Goal: Task Accomplishment & Management: Complete application form

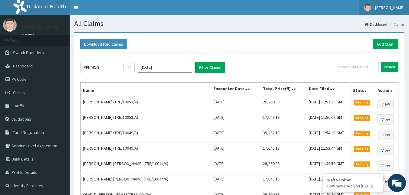
click at [392, 8] on span "[PERSON_NAME]" at bounding box center [389, 7] width 29 height 5
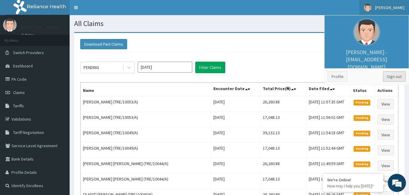
click at [387, 77] on link "Sign out" at bounding box center [394, 76] width 23 height 10
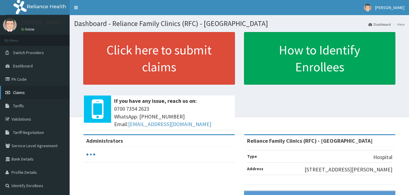
click at [24, 93] on span "Claims" at bounding box center [19, 92] width 12 height 5
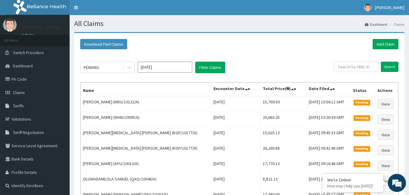
drag, startPoint x: 333, startPoint y: 72, endPoint x: 338, endPoint y: 70, distance: 5.9
click at [334, 71] on div "PENDING Oct 2025 Filter Claims" at bounding box center [206, 67] width 253 height 11
click at [346, 68] on input "text" at bounding box center [356, 67] width 45 height 10
click at [345, 68] on input "TRE/10054/A" at bounding box center [346, 67] width 40 height 10
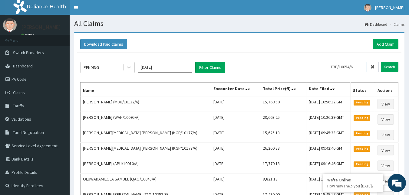
click at [345, 68] on input "TRE/10054/A" at bounding box center [346, 67] width 40 height 10
type input "TRE/10054/A"
click at [395, 42] on link "Add Claim" at bounding box center [385, 44] width 26 height 10
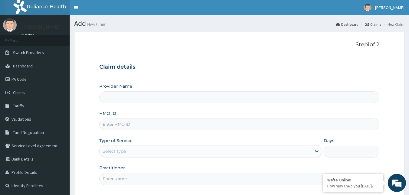
type input "Reliance Family Clinics (RFC) - [GEOGRAPHIC_DATA]"
click at [117, 124] on input "HMO ID" at bounding box center [239, 125] width 280 height 12
paste input "TRE/10054/A"
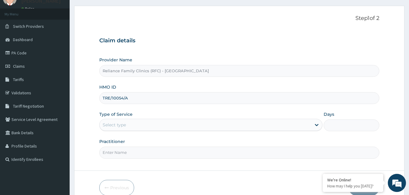
scroll to position [56, 0]
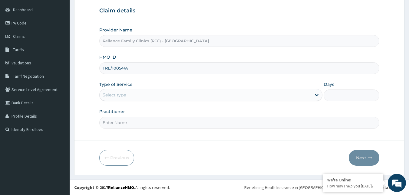
type input "TRE/10054/A"
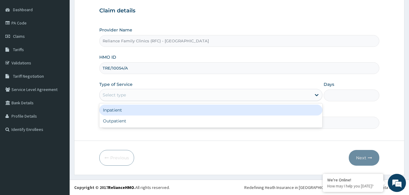
click at [146, 93] on div "Select type" at bounding box center [205, 95] width 211 height 10
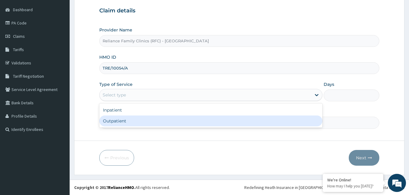
click at [123, 121] on div "Outpatient" at bounding box center [210, 121] width 223 height 11
type input "1"
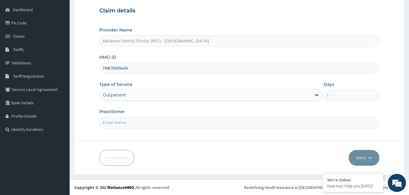
click at [115, 124] on input "Practitioner" at bounding box center [239, 123] width 280 height 12
type input "Faridah"
click at [367, 160] on button "Next" at bounding box center [363, 158] width 31 height 16
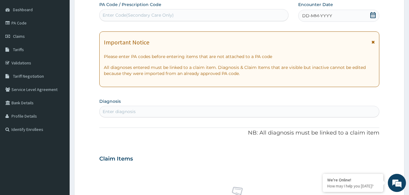
click at [353, 13] on div "DD-MM-YYYY" at bounding box center [338, 16] width 81 height 12
click at [142, 113] on div "Enter diagnosis" at bounding box center [239, 112] width 279 height 10
type input "VIRAL HEPATITIS"
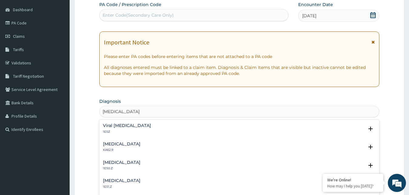
click at [132, 131] on p "1E5Z" at bounding box center [127, 132] width 48 height 4
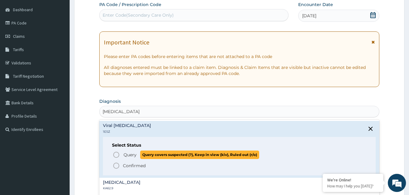
click at [118, 155] on icon "status option query" at bounding box center [116, 154] width 7 height 7
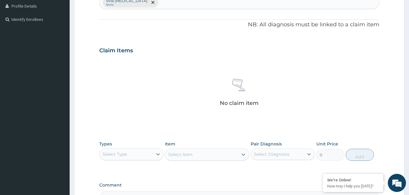
scroll to position [207, 0]
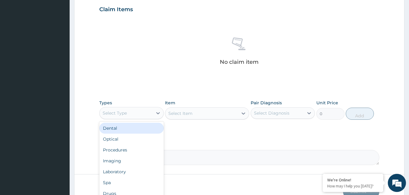
drag, startPoint x: 141, startPoint y: 113, endPoint x: 130, endPoint y: 140, distance: 29.6
click at [140, 114] on div "Select Type" at bounding box center [126, 113] width 53 height 10
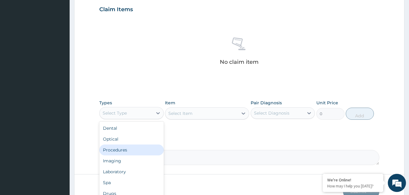
click at [124, 148] on div "Procedures" at bounding box center [131, 150] width 64 height 11
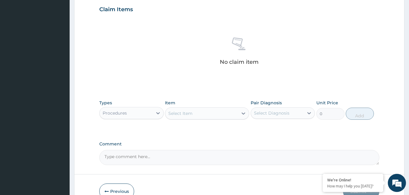
click at [218, 109] on div "Select Item" at bounding box center [201, 114] width 73 height 10
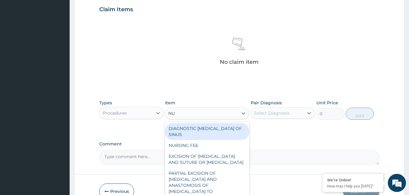
type input "NUR"
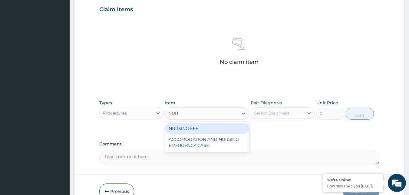
click at [203, 124] on div "NURSING FEE" at bounding box center [207, 128] width 84 height 11
type input "1500"
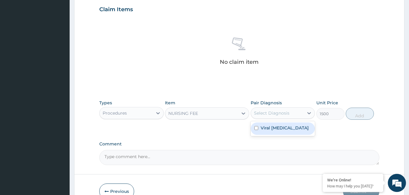
drag, startPoint x: 278, startPoint y: 112, endPoint x: 278, endPoint y: 125, distance: 13.0
click at [278, 114] on div "Select Diagnosis" at bounding box center [271, 113] width 35 height 6
click at [278, 128] on label "Viral [MEDICAL_DATA]" at bounding box center [284, 128] width 48 height 6
checkbox input "true"
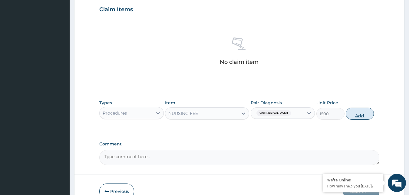
click at [356, 114] on button "Add" at bounding box center [359, 114] width 28 height 12
type input "0"
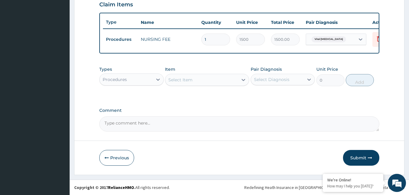
scroll to position [217, 0]
click at [140, 84] on div "Procedures" at bounding box center [126, 80] width 53 height 10
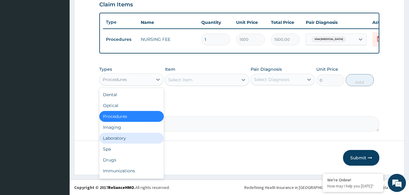
drag, startPoint x: 129, startPoint y: 136, endPoint x: 125, endPoint y: 138, distance: 4.6
click at [129, 136] on div "Laboratory" at bounding box center [131, 138] width 64 height 11
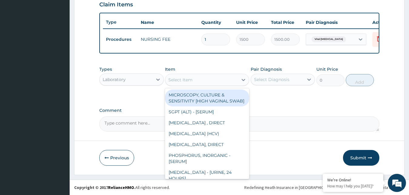
click at [217, 85] on div "Select Item" at bounding box center [207, 80] width 84 height 12
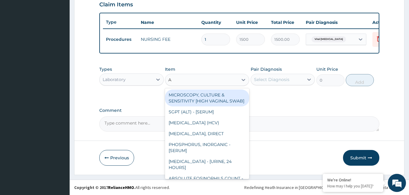
type input "AU"
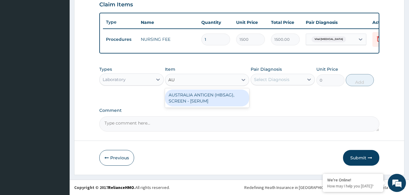
type input "2553.125"
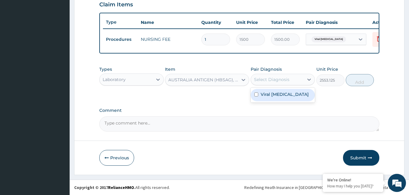
drag, startPoint x: 280, startPoint y: 81, endPoint x: 337, endPoint y: 76, distance: 57.1
click at [281, 81] on div "Select Diagnosis" at bounding box center [271, 80] width 35 height 6
checkbox input "true"
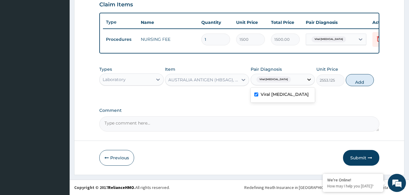
drag, startPoint x: 357, startPoint y: 81, endPoint x: 306, endPoint y: 99, distance: 53.5
click at [357, 81] on button "Add" at bounding box center [359, 80] width 28 height 12
type input "0"
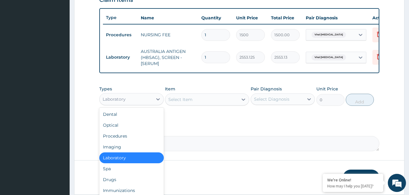
drag, startPoint x: 130, startPoint y: 100, endPoint x: 126, endPoint y: 155, distance: 54.3
click at [129, 101] on div "Laboratory" at bounding box center [126, 99] width 53 height 10
click at [113, 181] on div "Drugs" at bounding box center [131, 179] width 64 height 11
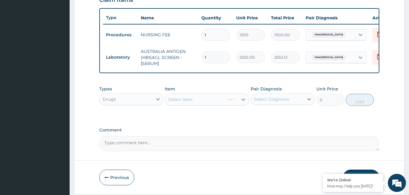
click at [207, 100] on div "Select Item" at bounding box center [207, 99] width 84 height 12
click at [204, 104] on div "Select Item" at bounding box center [207, 99] width 84 height 12
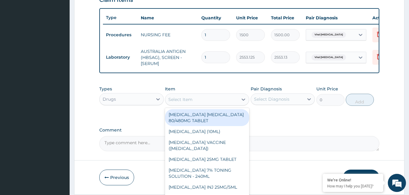
click at [204, 103] on div "Select Item" at bounding box center [201, 100] width 73 height 10
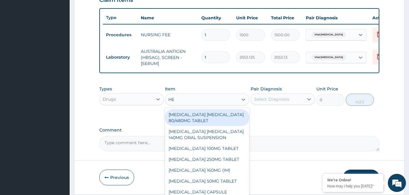
type input "HEP"
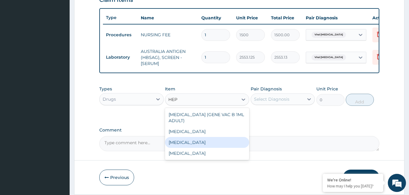
click at [189, 146] on div "[MEDICAL_DATA]" at bounding box center [207, 142] width 84 height 11
type input "12995"
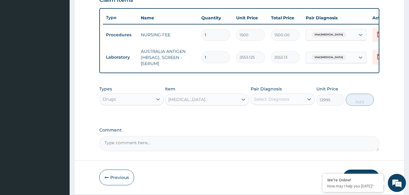
click at [299, 104] on div "Select Diagnosis" at bounding box center [277, 99] width 53 height 10
drag, startPoint x: 291, startPoint y: 124, endPoint x: 329, endPoint y: 112, distance: 39.9
click at [291, 117] on label "Viral [MEDICAL_DATA]" at bounding box center [284, 114] width 48 height 6
checkbox input "true"
click at [355, 106] on button "Add" at bounding box center [359, 100] width 28 height 12
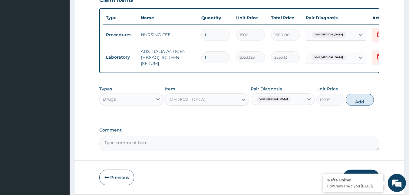
type input "0"
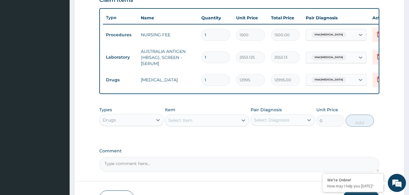
scroll to position [262, 0]
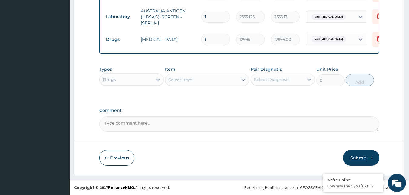
click at [364, 156] on button "Submit" at bounding box center [361, 158] width 36 height 16
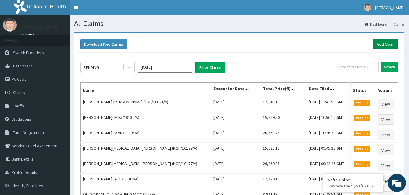
click at [384, 42] on link "Add Claim" at bounding box center [385, 44] width 26 height 10
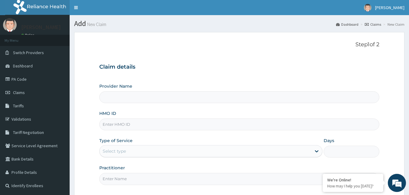
click at [134, 122] on input "HMO ID" at bounding box center [239, 125] width 280 height 12
type input "Reliance Family Clinics (RFC) - Gbagada"
paste input "TRE/10054/A"
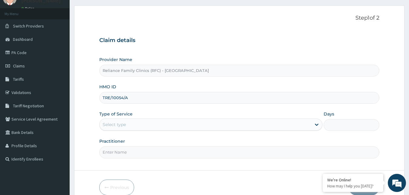
scroll to position [56, 0]
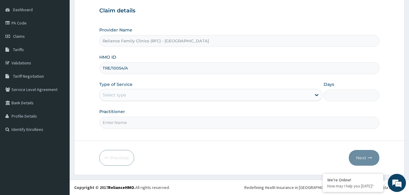
type input "TRE/10054/A"
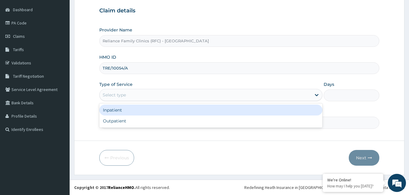
drag, startPoint x: 168, startPoint y: 93, endPoint x: 160, endPoint y: 115, distance: 23.0
click at [168, 96] on div "Select type" at bounding box center [205, 95] width 211 height 10
drag, startPoint x: 156, startPoint y: 115, endPoint x: 153, endPoint y: 121, distance: 7.1
click at [156, 116] on div "Inpatient Outpatient" at bounding box center [210, 115] width 223 height 24
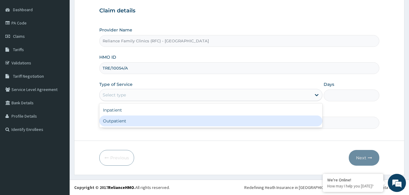
click at [153, 121] on div "Outpatient" at bounding box center [210, 121] width 223 height 11
type input "1"
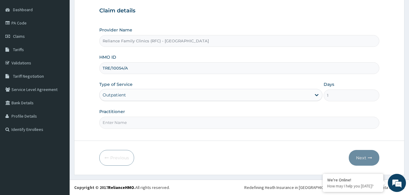
click at [149, 121] on input "Practitioner" at bounding box center [239, 123] width 280 height 12
type input "Faridah"
click at [364, 161] on button "Next" at bounding box center [363, 158] width 31 height 16
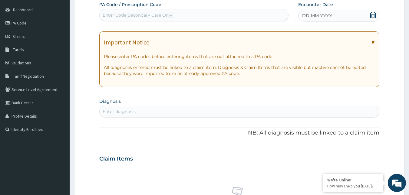
scroll to position [0, 0]
click at [365, 16] on div "DD-MM-YYYY" at bounding box center [338, 16] width 81 height 12
click at [201, 113] on div "Enter diagnosis" at bounding box center [239, 112] width 279 height 10
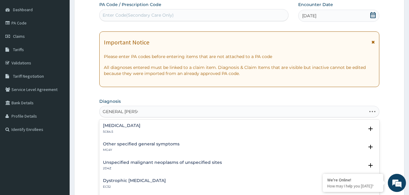
type input "GENERAL ADULT"
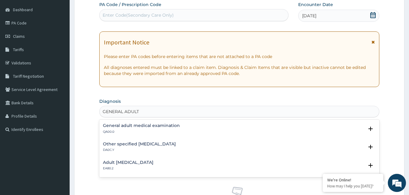
click at [112, 127] on div "General adult medical examination QA00.0" at bounding box center [141, 128] width 77 height 11
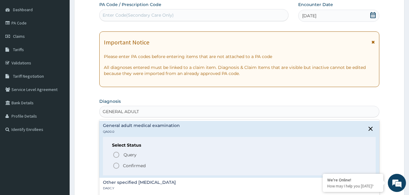
click at [118, 163] on circle "status option filled" at bounding box center [115, 165] width 5 height 5
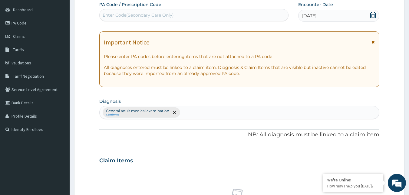
scroll to position [238, 0]
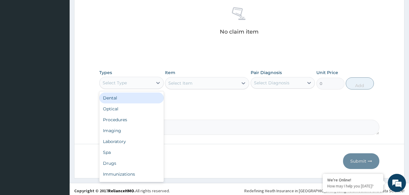
click at [146, 89] on div "Select Type" at bounding box center [131, 83] width 64 height 12
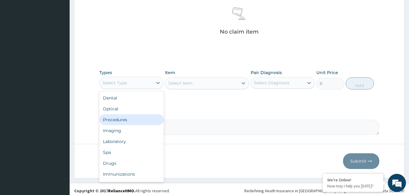
click at [122, 118] on div "Procedures" at bounding box center [131, 119] width 64 height 11
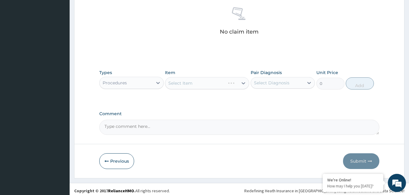
click at [198, 84] on div "Select Item" at bounding box center [207, 83] width 84 height 12
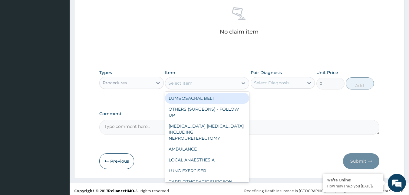
click at [203, 83] on div "Select Item" at bounding box center [201, 83] width 73 height 10
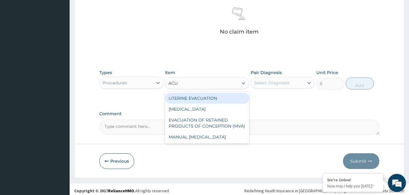
type input "ACUI"
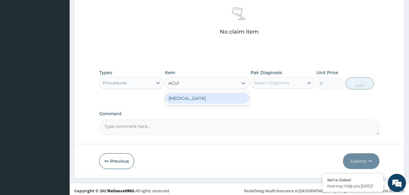
type input "3000"
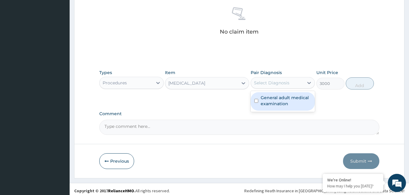
click at [292, 86] on div "Select Diagnosis" at bounding box center [277, 83] width 53 height 10
checkbox input "true"
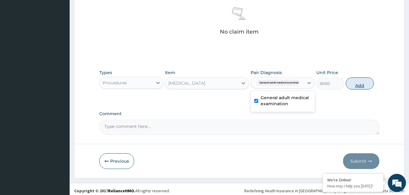
drag, startPoint x: 367, startPoint y: 87, endPoint x: 323, endPoint y: 87, distance: 43.3
click at [365, 86] on button "Add" at bounding box center [359, 83] width 28 height 12
type input "0"
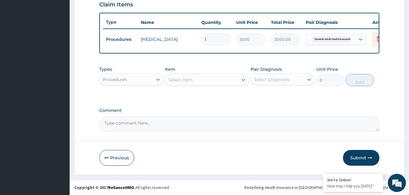
scroll to position [217, 0]
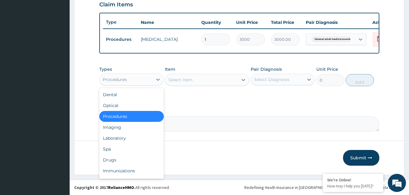
drag, startPoint x: 120, startPoint y: 79, endPoint x: 129, endPoint y: 93, distance: 16.2
click at [120, 80] on div "Procedures" at bounding box center [115, 80] width 24 height 6
click at [114, 160] on div "Drugs" at bounding box center [131, 160] width 64 height 11
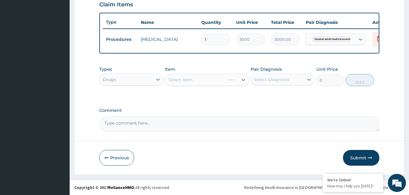
click at [229, 80] on div "Select Item" at bounding box center [207, 80] width 84 height 12
click at [220, 80] on div "Select Item" at bounding box center [207, 80] width 84 height 12
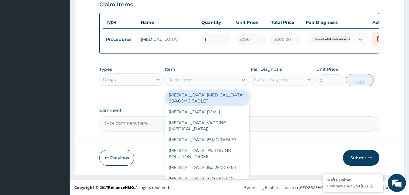
click at [220, 80] on div "Select Item" at bounding box center [201, 80] width 73 height 10
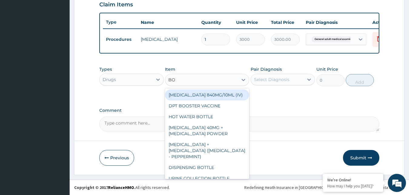
type input "BOT"
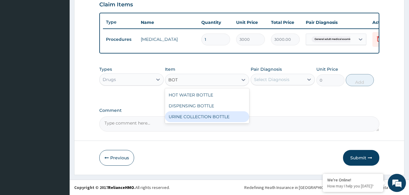
click at [207, 118] on div "URINE COLLECTION BOTTLE" at bounding box center [207, 116] width 84 height 11
type input "198"
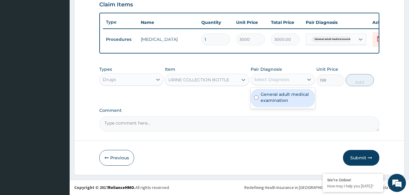
drag, startPoint x: 295, startPoint y: 79, endPoint x: 290, endPoint y: 104, distance: 25.2
click at [293, 84] on div "Select Diagnosis" at bounding box center [277, 80] width 53 height 10
drag, startPoint x: 291, startPoint y: 104, endPoint x: 305, endPoint y: 98, distance: 14.7
click at [292, 103] on div "General adult medical examination" at bounding box center [282, 98] width 64 height 18
checkbox input "true"
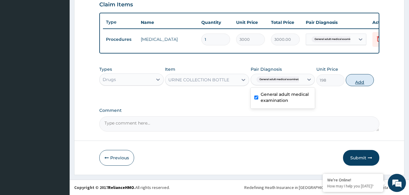
click at [351, 81] on button "Add" at bounding box center [359, 80] width 28 height 12
type input "0"
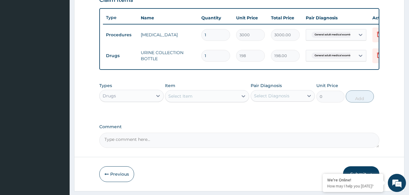
click at [122, 100] on div "Drugs" at bounding box center [126, 96] width 53 height 10
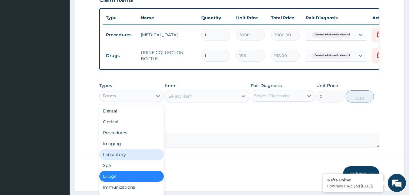
click at [119, 155] on div "Laboratory" at bounding box center [131, 154] width 64 height 11
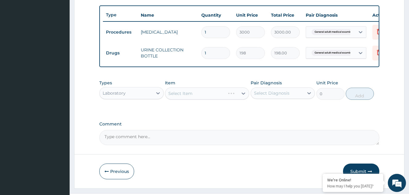
scroll to position [238, 0]
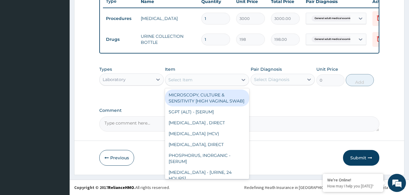
click at [214, 78] on div "Select Item" at bounding box center [201, 80] width 73 height 10
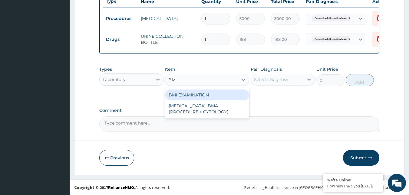
type input "BMI"
type input "1225.5"
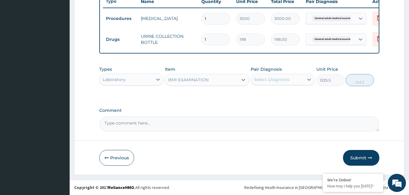
drag, startPoint x: 266, startPoint y: 77, endPoint x: 270, endPoint y: 78, distance: 3.9
click at [266, 77] on div "Select Diagnosis" at bounding box center [271, 80] width 35 height 6
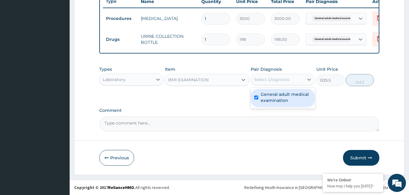
checkbox input "true"
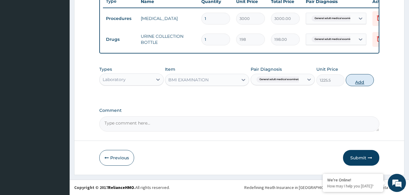
click at [348, 81] on button "Add" at bounding box center [359, 80] width 28 height 12
type input "0"
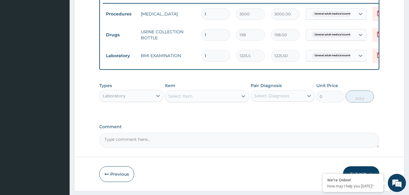
click at [230, 101] on div "Select Item" at bounding box center [201, 96] width 73 height 10
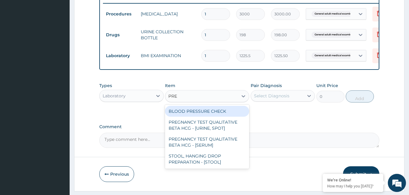
type input "PRES"
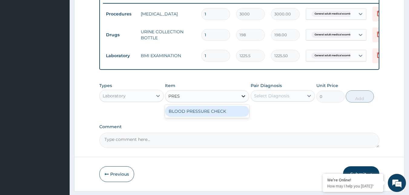
type input "1225.5"
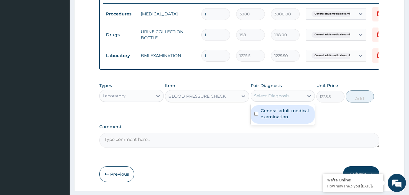
click at [274, 98] on div "Select Diagnosis" at bounding box center [271, 96] width 35 height 6
checkbox input "true"
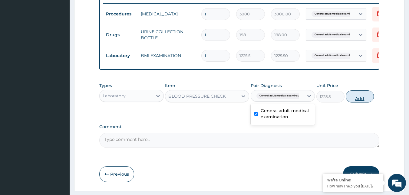
click at [360, 98] on button "Add" at bounding box center [359, 96] width 28 height 12
type input "0"
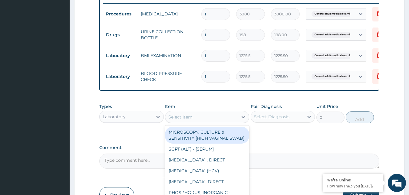
click at [203, 122] on div "Select Item" at bounding box center [201, 117] width 73 height 10
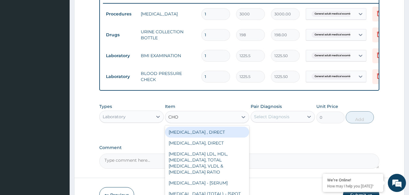
type input "CHOL"
type input "2880"
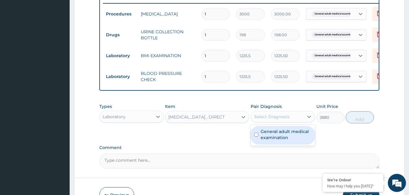
drag, startPoint x: 264, startPoint y: 118, endPoint x: 320, endPoint y: 122, distance: 56.8
click at [266, 118] on div "Select Diagnosis" at bounding box center [277, 117] width 53 height 10
checkbox input "true"
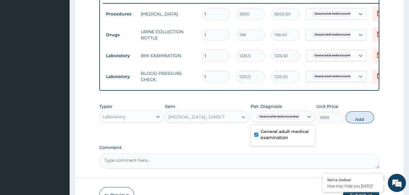
drag, startPoint x: 349, startPoint y: 123, endPoint x: 341, endPoint y: 126, distance: 8.7
click at [346, 125] on div "Types Laboratory Item CHOLESTEROL-HDL , DIRECT Pair Diagnosis option General ad…" at bounding box center [239, 113] width 280 height 26
click at [356, 122] on button "Add" at bounding box center [359, 117] width 28 height 12
type input "0"
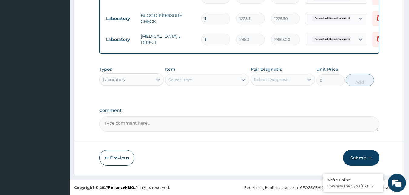
scroll to position [300, 0]
click at [222, 80] on div "Select Item" at bounding box center [201, 80] width 73 height 10
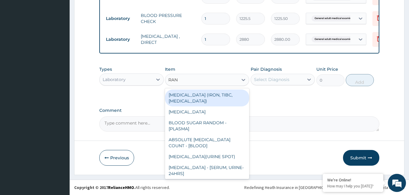
type input "RAND"
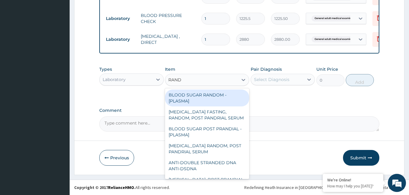
type input "1800"
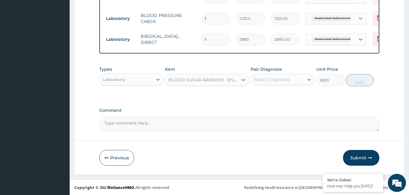
click at [290, 84] on div "Select Diagnosis" at bounding box center [277, 80] width 53 height 10
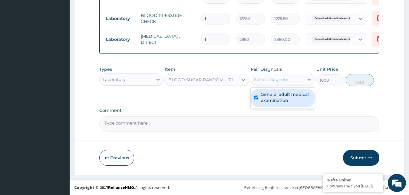
checkbox input "true"
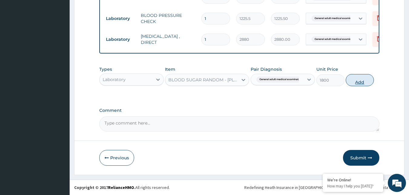
click at [360, 83] on button "Add" at bounding box center [359, 80] width 28 height 12
type input "0"
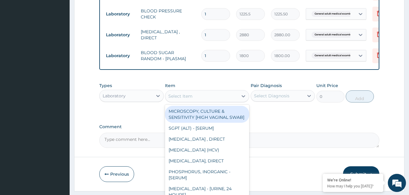
click at [237, 100] on div "Select Item" at bounding box center [201, 96] width 73 height 10
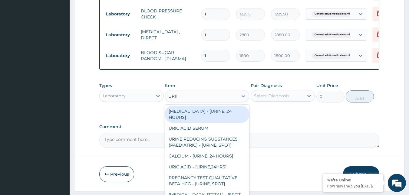
type input "URINA"
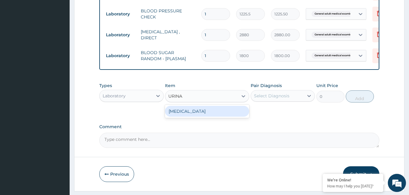
type input "1531.875"
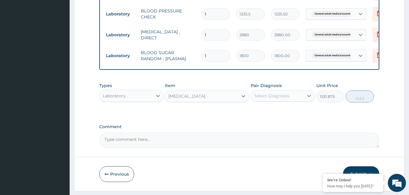
click at [292, 101] on div "Select Diagnosis" at bounding box center [277, 96] width 53 height 10
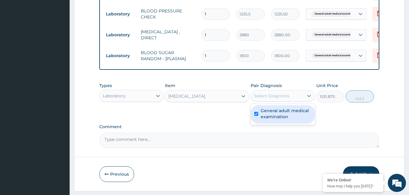
checkbox input "true"
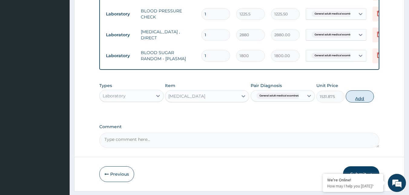
click at [359, 103] on button "Add" at bounding box center [359, 96] width 28 height 12
type input "0"
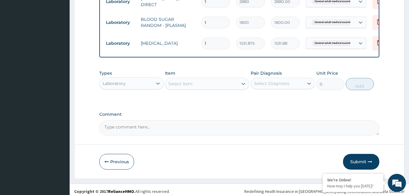
scroll to position [342, 0]
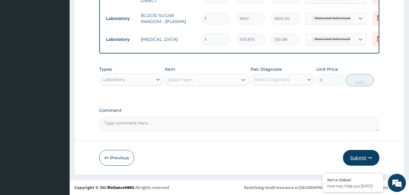
click at [360, 159] on button "Submit" at bounding box center [361, 158] width 36 height 16
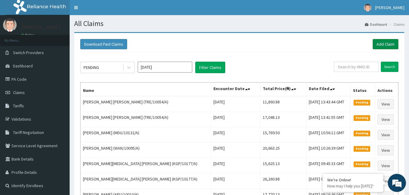
click at [389, 43] on link "Add Claim" at bounding box center [385, 44] width 26 height 10
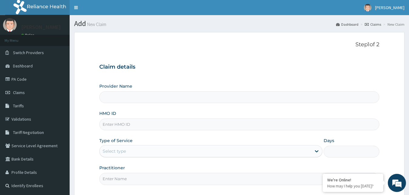
click at [130, 124] on input "HMO ID" at bounding box center [239, 125] width 280 height 12
paste input "TRE/10054/A"
type input "TRE/10054/A"
type input "Reliance Family Clinics (RFC) - [GEOGRAPHIC_DATA]"
click at [122, 128] on input "TRE/10056/A" at bounding box center [239, 125] width 280 height 12
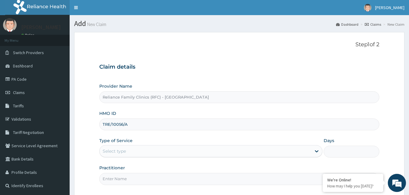
click at [122, 128] on input "TRE/10056/A" at bounding box center [239, 125] width 280 height 12
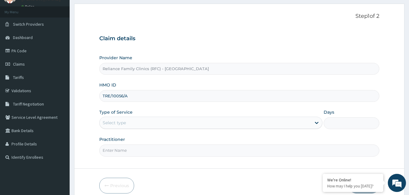
scroll to position [56, 0]
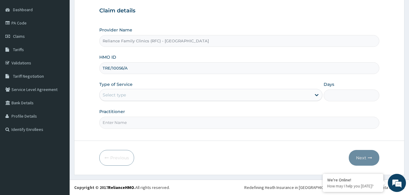
type input "TRE/10056/A"
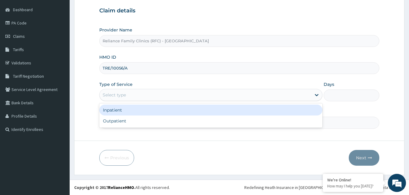
drag, startPoint x: 146, startPoint y: 91, endPoint x: 130, endPoint y: 122, distance: 35.0
click at [146, 93] on div "Select type" at bounding box center [205, 95] width 211 height 10
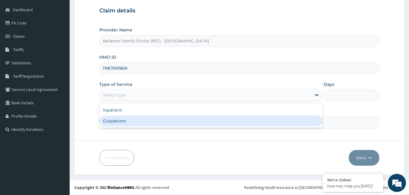
click at [127, 124] on div "Outpatient" at bounding box center [210, 121] width 223 height 11
type input "1"
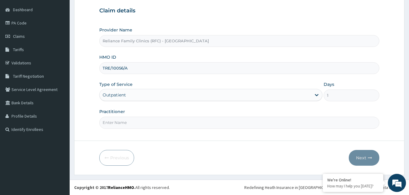
click at [127, 123] on input "Practitioner" at bounding box center [239, 123] width 280 height 12
type input "Faridah"
drag, startPoint x: 354, startPoint y: 145, endPoint x: 358, endPoint y: 162, distance: 18.2
click at [357, 161] on form "Step 1 of 2 Claim details Provider Name Reliance Family Clinics (RFC) - Gbagada…" at bounding box center [239, 75] width 330 height 199
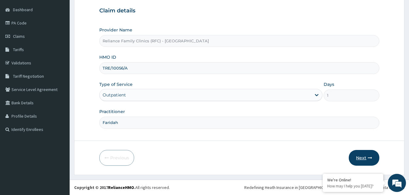
click at [359, 161] on button "Next" at bounding box center [363, 158] width 31 height 16
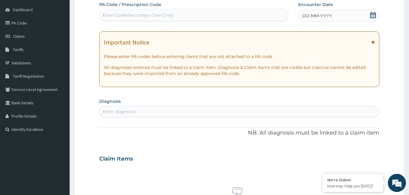
click at [359, 18] on div "DD-MM-YYYY" at bounding box center [338, 16] width 81 height 12
click at [168, 115] on div "Enter diagnosis" at bounding box center [239, 112] width 279 height 10
type input "GENERAL ADULT"
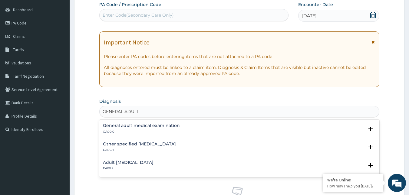
click at [125, 130] on p "QA00.0" at bounding box center [141, 132] width 77 height 4
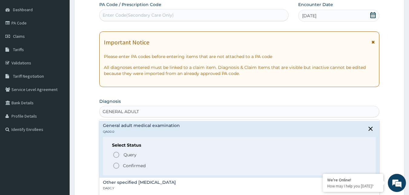
click at [115, 164] on icon "status option filled" at bounding box center [116, 165] width 7 height 7
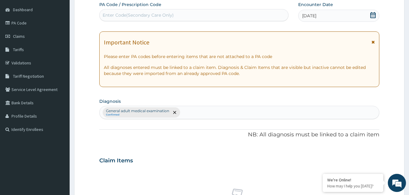
scroll to position [241, 0]
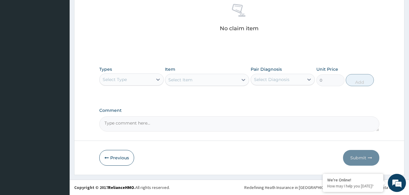
drag, startPoint x: 143, startPoint y: 78, endPoint x: 141, endPoint y: 83, distance: 6.0
click at [142, 77] on div "Select Type" at bounding box center [126, 80] width 53 height 10
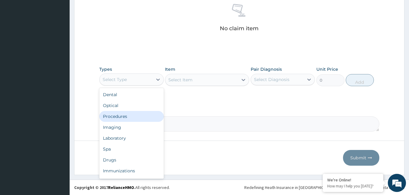
click at [131, 116] on div "Procedures" at bounding box center [131, 116] width 64 height 11
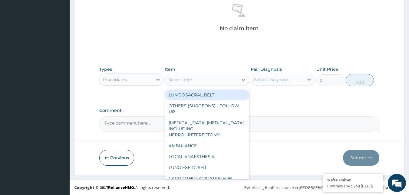
click at [210, 80] on div "Select Item" at bounding box center [201, 80] width 73 height 10
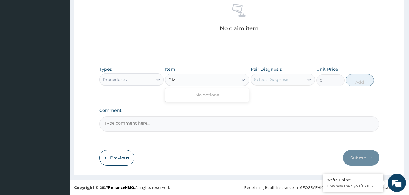
type input "B"
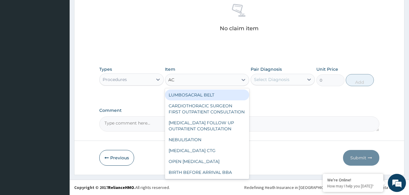
type input "ACU"
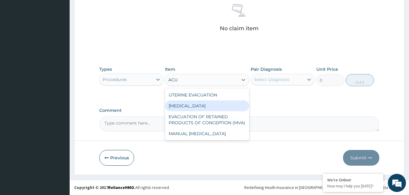
click at [227, 102] on div "[MEDICAL_DATA]" at bounding box center [207, 105] width 84 height 11
type input "3000"
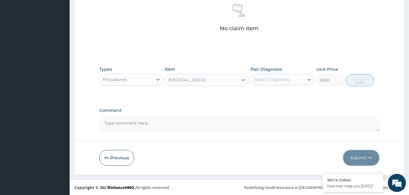
click at [287, 74] on div "Select Diagnosis" at bounding box center [282, 79] width 64 height 11
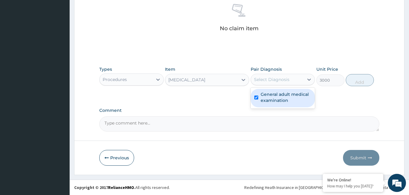
checkbox input "true"
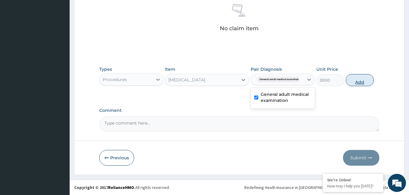
click at [352, 79] on button "Add" at bounding box center [359, 80] width 28 height 12
type input "0"
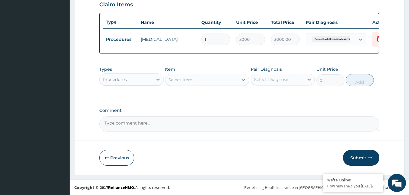
scroll to position [217, 0]
click at [137, 80] on div "Procedures" at bounding box center [126, 80] width 53 height 10
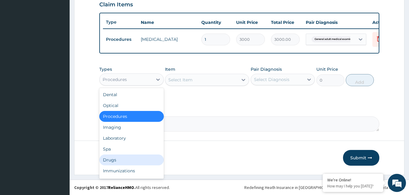
click at [138, 157] on div "Drugs" at bounding box center [131, 160] width 64 height 11
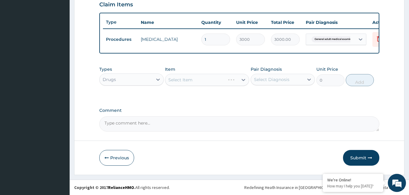
click at [207, 79] on div "Select Item" at bounding box center [207, 80] width 84 height 12
click at [216, 80] on div "Select Item" at bounding box center [207, 80] width 84 height 12
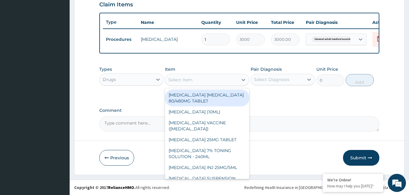
click at [216, 80] on div "Select Item" at bounding box center [201, 80] width 73 height 10
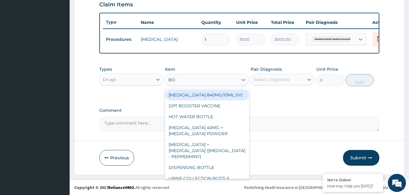
type input "BOT"
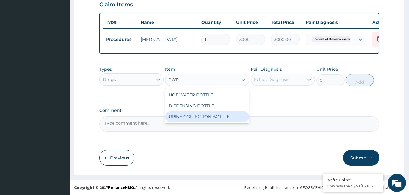
click at [206, 116] on div "URINE COLLECTION BOTTLE" at bounding box center [207, 116] width 84 height 11
type input "198"
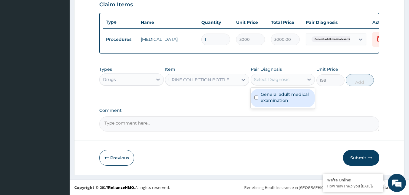
drag, startPoint x: 289, startPoint y: 80, endPoint x: 287, endPoint y: 101, distance: 20.7
click at [289, 85] on div "option General adult medical examination, selected. option General adult medica…" at bounding box center [282, 79] width 64 height 11
click at [287, 101] on label "General adult medical examination" at bounding box center [285, 97] width 51 height 12
checkbox input "true"
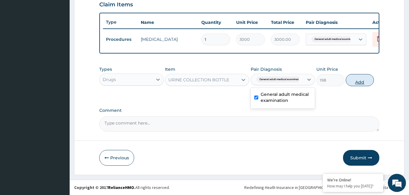
click at [358, 84] on button "Add" at bounding box center [359, 80] width 28 height 12
type input "0"
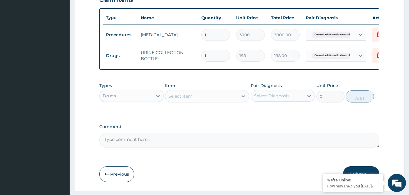
drag, startPoint x: 125, startPoint y: 101, endPoint x: 125, endPoint y: 106, distance: 4.5
click at [125, 101] on div "Drugs" at bounding box center [126, 96] width 53 height 10
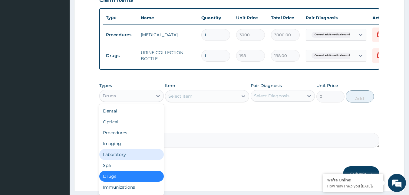
click at [128, 158] on div "Laboratory" at bounding box center [131, 154] width 64 height 11
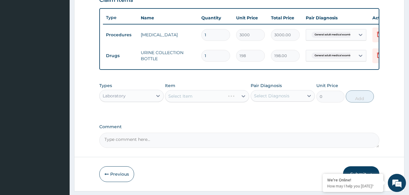
click at [208, 101] on div "Select Item" at bounding box center [207, 96] width 84 height 12
click at [208, 102] on div "Select Item" at bounding box center [207, 96] width 84 height 12
click at [210, 99] on div "Select Item" at bounding box center [201, 96] width 73 height 10
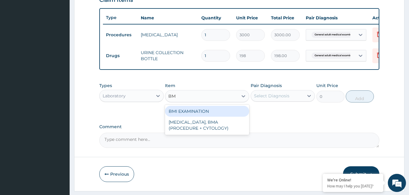
type input "BMI"
type input "1225.5"
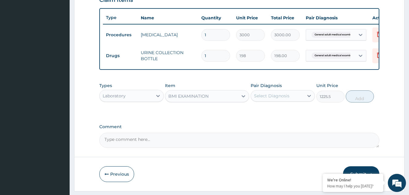
click at [278, 96] on div "Select Diagnosis" at bounding box center [277, 96] width 53 height 10
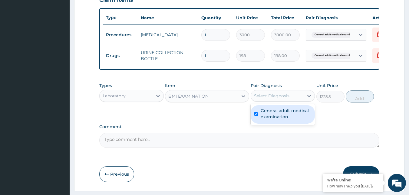
checkbox input "true"
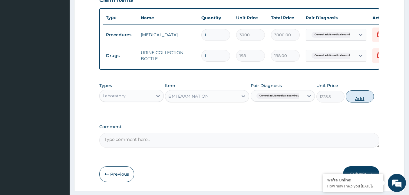
click at [354, 97] on button "Add" at bounding box center [359, 96] width 28 height 12
type input "0"
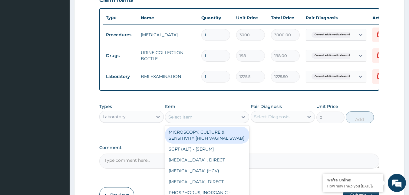
click at [229, 122] on div "Select Item" at bounding box center [201, 117] width 73 height 10
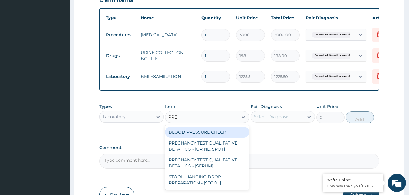
type input "PRES"
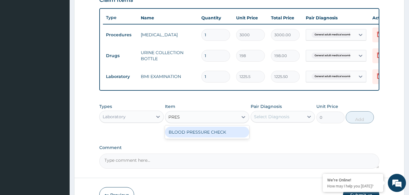
type input "1225.5"
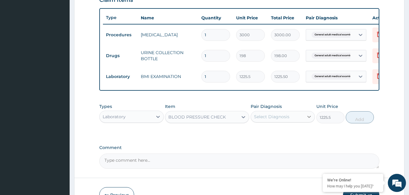
click at [304, 121] on div at bounding box center [308, 116] width 11 height 11
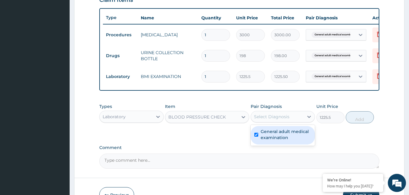
checkbox input "true"
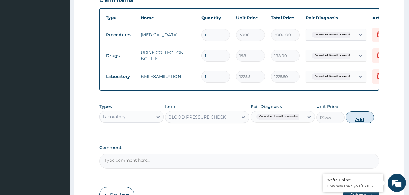
click at [371, 123] on button "Add" at bounding box center [359, 117] width 28 height 12
type input "0"
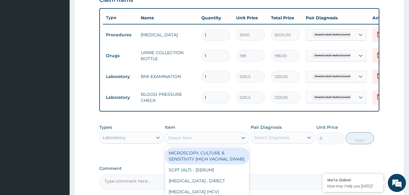
click at [234, 139] on div "Select Item" at bounding box center [201, 138] width 73 height 10
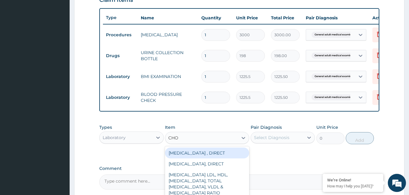
type input "CHOL"
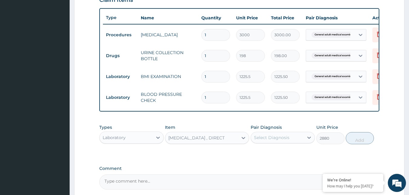
click at [299, 142] on div "Select Diagnosis" at bounding box center [277, 138] width 53 height 10
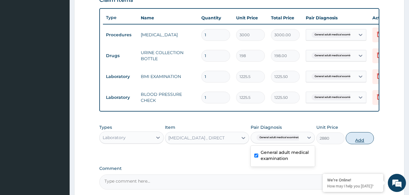
click at [360, 143] on button "Add" at bounding box center [359, 138] width 28 height 12
type input "0"
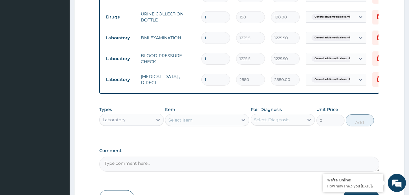
scroll to position [300, 0]
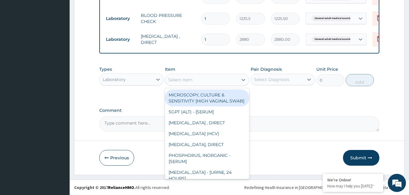
click at [211, 79] on div "Select Item" at bounding box center [201, 80] width 73 height 10
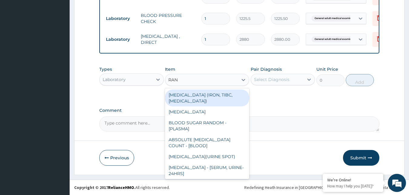
type input "RAND"
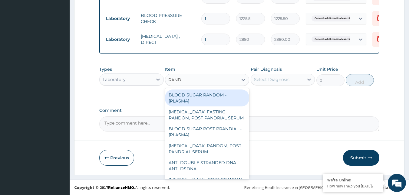
drag, startPoint x: 207, startPoint y: 97, endPoint x: 211, endPoint y: 87, distance: 10.8
click at [207, 96] on div "BLOOD SUGAR RANDOM - [PLASMA]" at bounding box center [207, 98] width 84 height 17
type input "1800"
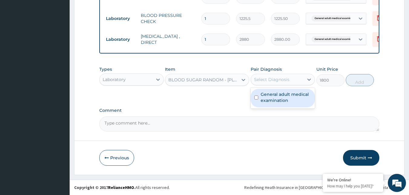
click at [274, 77] on div "Select Diagnosis" at bounding box center [271, 80] width 35 height 6
checkbox input "true"
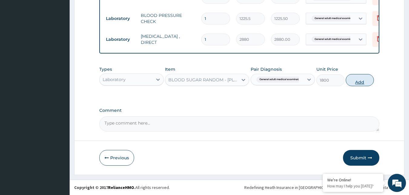
click at [358, 82] on button "Add" at bounding box center [359, 80] width 28 height 12
type input "0"
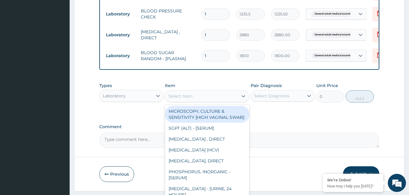
click at [233, 101] on div "Select Item" at bounding box center [201, 96] width 73 height 10
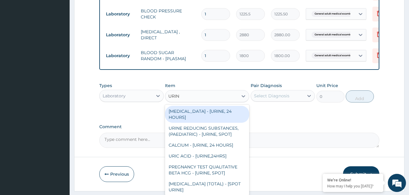
type input "URINA"
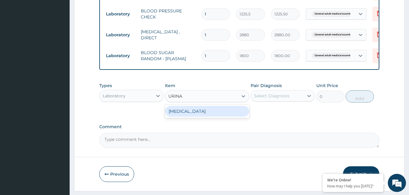
type input "1531.875"
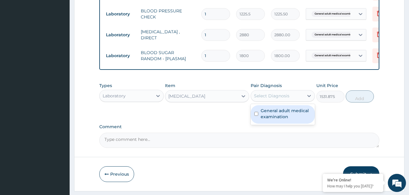
click at [291, 101] on div "Select Diagnosis" at bounding box center [277, 96] width 53 height 10
checkbox input "true"
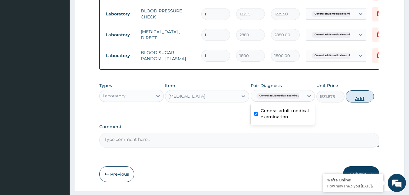
click at [353, 103] on button "Add" at bounding box center [359, 96] width 28 height 12
type input "0"
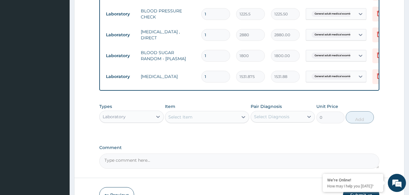
click at [205, 122] on div "Select Item" at bounding box center [201, 117] width 73 height 10
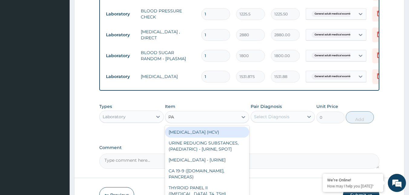
type input "PAP"
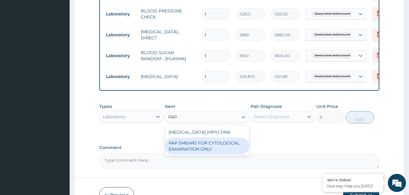
click at [216, 151] on div "PAP SMEARS FOR CYTOLOGICAL EXAMINATION ONLY" at bounding box center [207, 146] width 84 height 17
type input "18080"
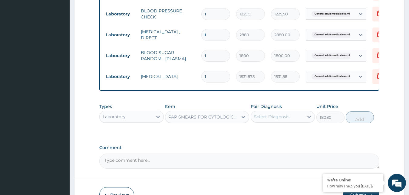
click at [289, 118] on div "Select Diagnosis" at bounding box center [277, 117] width 53 height 10
type input "P"
click at [301, 118] on div "P" at bounding box center [277, 117] width 53 height 10
click at [288, 120] on div "Select Diagnosis" at bounding box center [271, 117] width 35 height 6
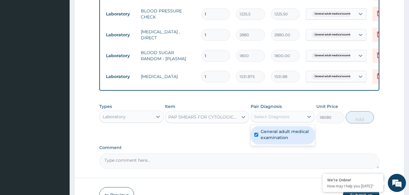
checkbox input "true"
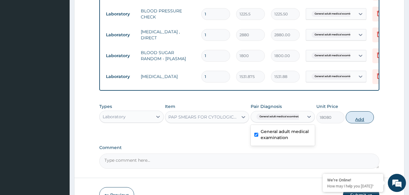
click at [351, 123] on button "Add" at bounding box center [359, 117] width 28 height 12
type input "0"
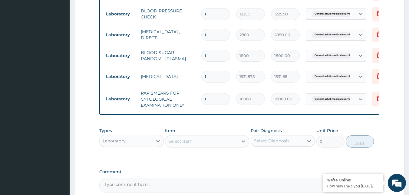
scroll to position [366, 0]
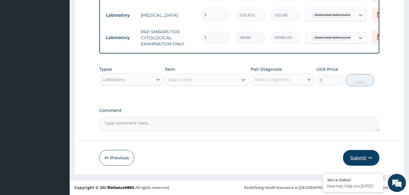
click at [351, 158] on button "Submit" at bounding box center [361, 158] width 36 height 16
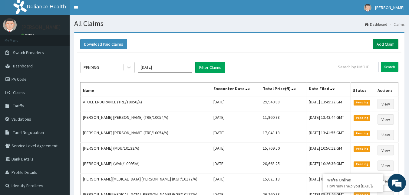
click at [382, 42] on link "Add Claim" at bounding box center [385, 44] width 26 height 10
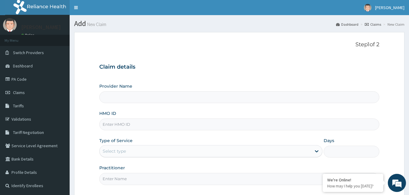
type input "Reliance Family Clinics (RFC) - [GEOGRAPHIC_DATA]"
click at [103, 124] on input "HMO ID" at bounding box center [239, 125] width 280 height 12
paste input "TRE/10056/A"
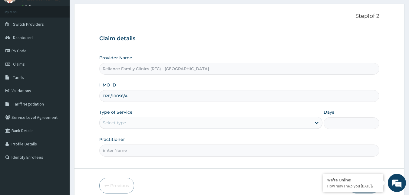
scroll to position [56, 0]
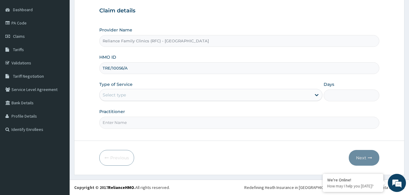
type input "TRE/10056/A"
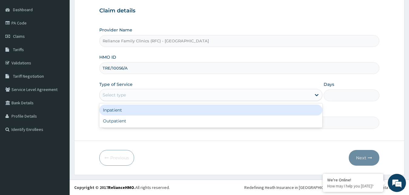
drag, startPoint x: 142, startPoint y: 95, endPoint x: 136, endPoint y: 124, distance: 29.7
click at [142, 98] on div "Select type" at bounding box center [205, 95] width 211 height 10
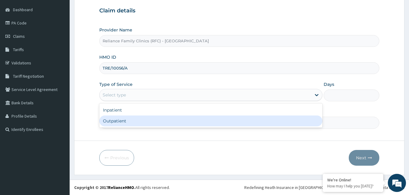
click at [136, 124] on div "Outpatient" at bounding box center [210, 121] width 223 height 11
type input "1"
click at [136, 124] on input "Practitioner" at bounding box center [239, 123] width 280 height 12
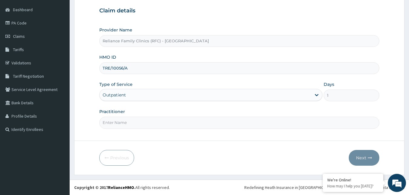
type input "Faridah"
drag, startPoint x: 353, startPoint y: 158, endPoint x: 349, endPoint y: 158, distance: 3.9
click at [349, 158] on button "Next" at bounding box center [363, 158] width 31 height 16
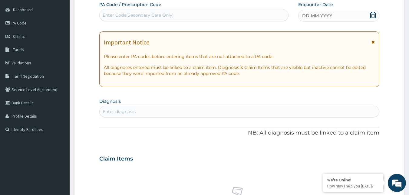
click at [358, 18] on div "DD-MM-YYYY" at bounding box center [338, 16] width 81 height 12
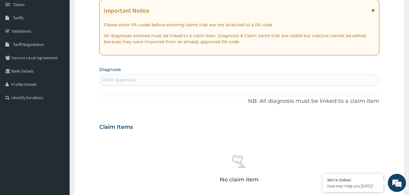
scroll to position [117, 0]
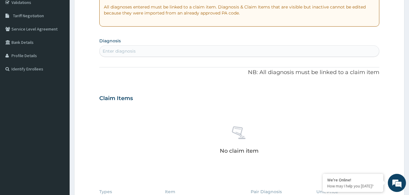
click at [169, 48] on div "Enter diagnosis" at bounding box center [239, 51] width 279 height 10
type input "[MEDICAL_DATA]"
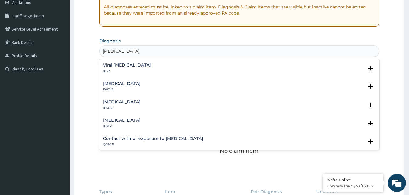
click at [128, 67] on h4 "Viral [MEDICAL_DATA]" at bounding box center [127, 65] width 48 height 5
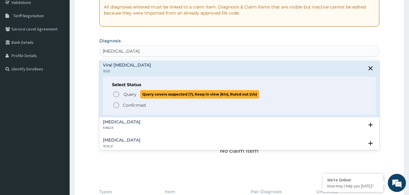
click at [116, 94] on icon "status option query" at bounding box center [116, 94] width 7 height 7
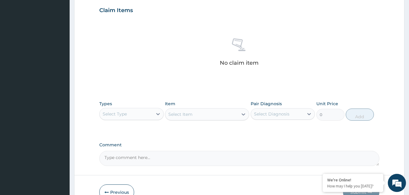
scroll to position [241, 0]
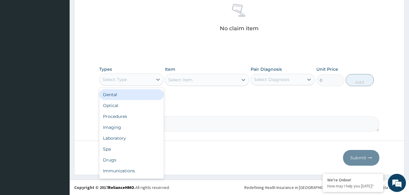
click at [128, 79] on div "Select Type" at bounding box center [126, 80] width 53 height 10
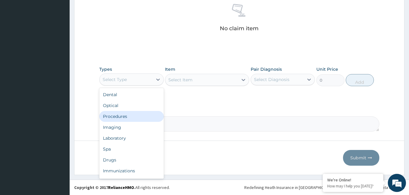
click at [122, 113] on div "Procedures" at bounding box center [131, 116] width 64 height 11
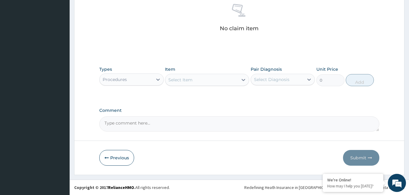
click at [192, 81] on div "Select Item" at bounding box center [201, 80] width 73 height 10
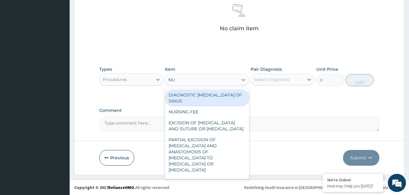
type input "NUR"
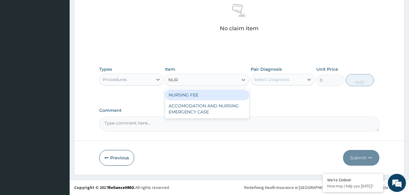
click at [209, 96] on div "NURSING FEE" at bounding box center [207, 95] width 84 height 11
type input "1500"
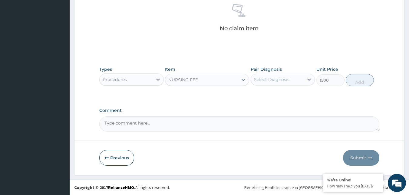
click at [286, 83] on div "Select Diagnosis" at bounding box center [277, 80] width 53 height 10
click at [285, 93] on label "Viral [MEDICAL_DATA]" at bounding box center [284, 94] width 48 height 6
checkbox input "true"
click at [365, 80] on button "Add" at bounding box center [359, 80] width 28 height 12
type input "0"
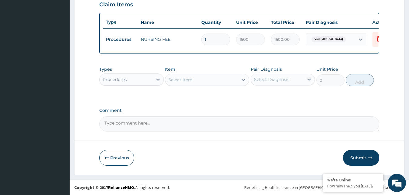
scroll to position [217, 0]
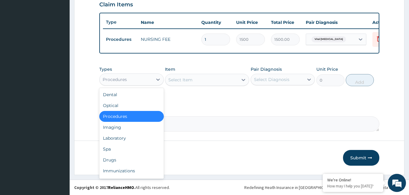
drag, startPoint x: 130, startPoint y: 79, endPoint x: 128, endPoint y: 97, distance: 18.5
click at [130, 79] on div "Procedures" at bounding box center [126, 80] width 53 height 10
click at [118, 139] on div "Laboratory" at bounding box center [131, 138] width 64 height 11
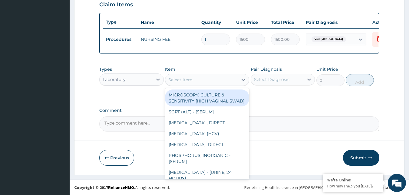
click at [207, 81] on div "Select Item" at bounding box center [201, 80] width 73 height 10
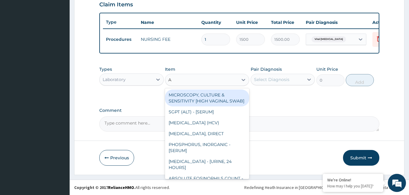
type input "AU"
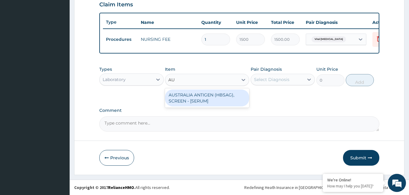
type input "2553.125"
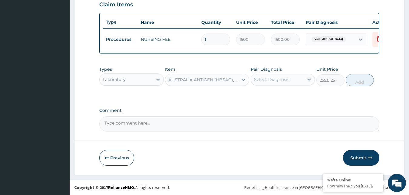
click at [293, 75] on div "Select Diagnosis" at bounding box center [277, 80] width 53 height 10
checkbox input "true"
click at [359, 82] on button "Add" at bounding box center [359, 80] width 28 height 12
type input "0"
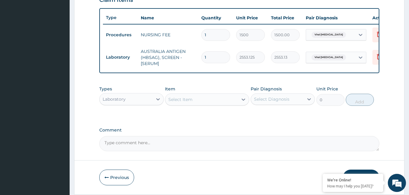
click at [146, 104] on div "Laboratory" at bounding box center [126, 99] width 53 height 10
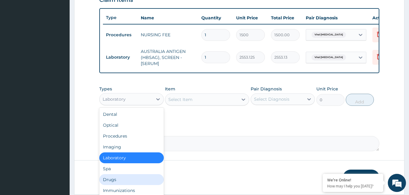
click at [117, 184] on div "Drugs" at bounding box center [131, 179] width 64 height 11
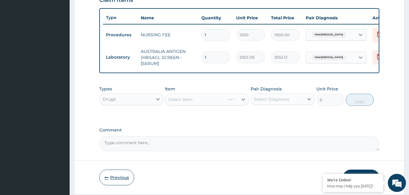
scroll to position [241, 0]
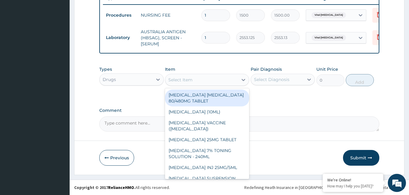
click at [210, 82] on div "Select Item" at bounding box center [201, 80] width 73 height 10
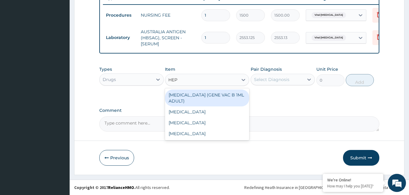
type input "HEPA"
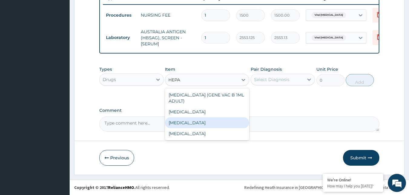
drag, startPoint x: 181, startPoint y: 124, endPoint x: 241, endPoint y: 103, distance: 64.1
click at [181, 125] on div "[MEDICAL_DATA]" at bounding box center [207, 122] width 84 height 11
type input "12995"
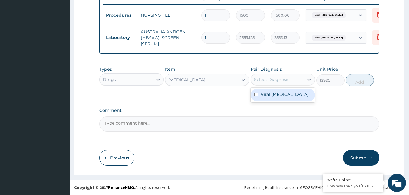
drag, startPoint x: 289, startPoint y: 77, endPoint x: 293, endPoint y: 95, distance: 18.6
click at [289, 84] on div "Select Diagnosis" at bounding box center [277, 80] width 53 height 10
click at [293, 95] on label "Viral hepatitis, unspecified" at bounding box center [284, 94] width 48 height 6
checkbox input "true"
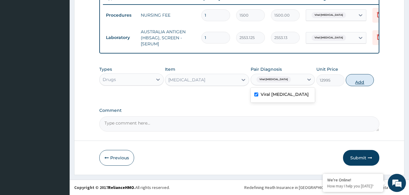
click at [361, 79] on button "Add" at bounding box center [359, 80] width 28 height 12
type input "0"
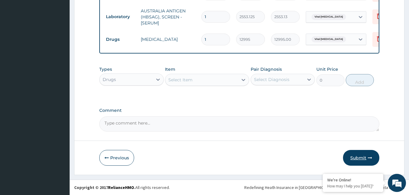
click at [360, 157] on button "Submit" at bounding box center [361, 158] width 36 height 16
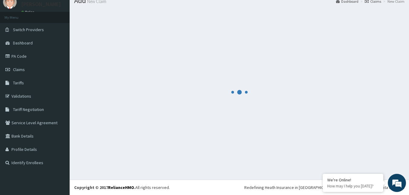
scroll to position [262, 0]
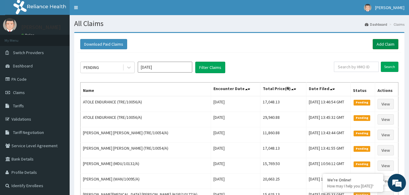
click at [377, 44] on link "Add Claim" at bounding box center [385, 44] width 26 height 10
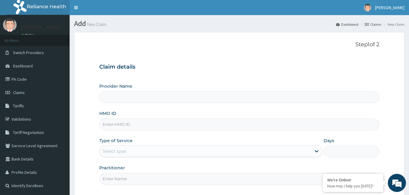
type input "Reliance Family Clinics (RFC) - [GEOGRAPHIC_DATA]"
click at [146, 128] on input "HMO ID" at bounding box center [239, 125] width 280 height 12
paste input "TRE/10056/A"
click at [125, 122] on input "TRE/10056/A" at bounding box center [239, 125] width 280 height 12
type input "TRE/10084/A"
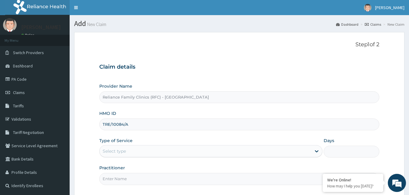
click at [114, 116] on label "HMO ID" at bounding box center [107, 113] width 17 height 6
click at [114, 119] on input "TRE/10084/A" at bounding box center [239, 125] width 280 height 12
click at [114, 122] on input "TRE/10084/A" at bounding box center [239, 125] width 280 height 12
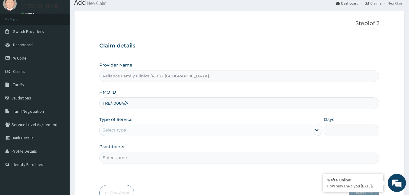
scroll to position [56, 0]
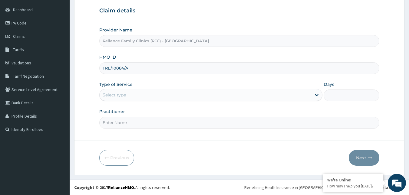
click at [156, 95] on div "Select type" at bounding box center [205, 95] width 211 height 10
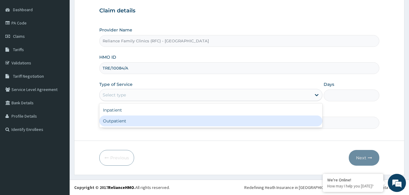
click at [145, 123] on div "Outpatient" at bounding box center [210, 121] width 223 height 11
type input "1"
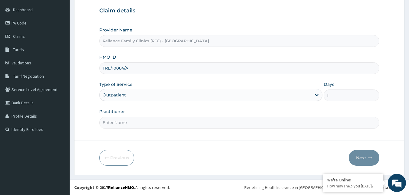
click at [133, 126] on input "Practitioner" at bounding box center [239, 123] width 280 height 12
type input "Faridah"
click at [364, 161] on button "Next" at bounding box center [363, 158] width 31 height 16
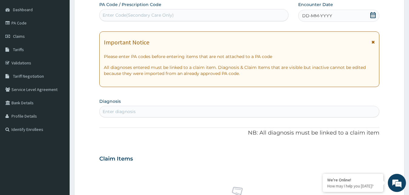
click at [347, 15] on div "DD-MM-YYYY" at bounding box center [338, 16] width 81 height 12
click at [187, 112] on div "Enter diagnosis" at bounding box center [239, 112] width 279 height 10
type input "[MEDICAL_DATA]"
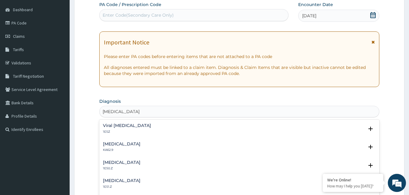
click at [112, 125] on h4 "Viral hepatitis, unspecified" at bounding box center [127, 125] width 48 height 5
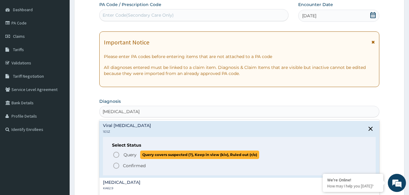
click at [113, 153] on icon "status option query" at bounding box center [116, 154] width 7 height 7
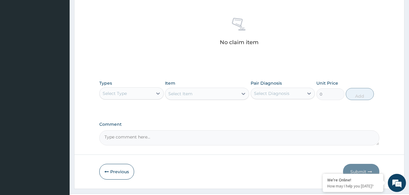
scroll to position [241, 0]
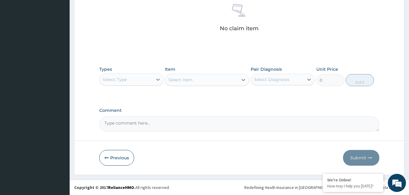
click at [146, 80] on div "Select Type" at bounding box center [126, 80] width 53 height 10
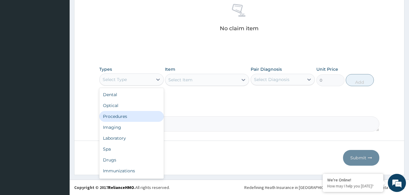
click at [136, 119] on div "Procedures" at bounding box center [131, 116] width 64 height 11
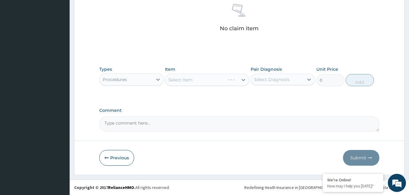
click at [229, 75] on div "Select Item" at bounding box center [207, 80] width 84 height 12
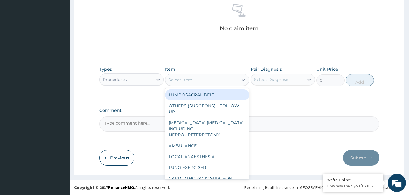
click at [217, 82] on div "Select Item" at bounding box center [201, 80] width 73 height 10
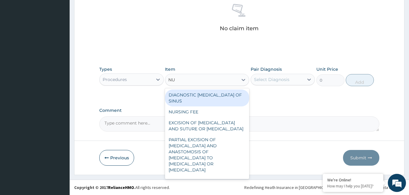
type input "NUR"
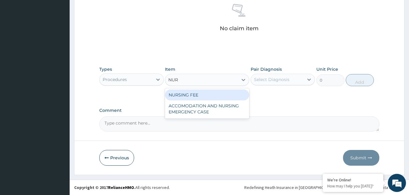
click at [210, 94] on div "NURSING FEE" at bounding box center [207, 95] width 84 height 11
type input "1500"
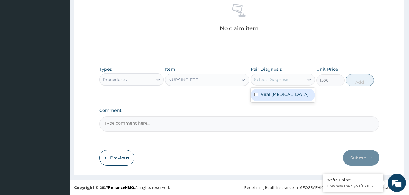
drag, startPoint x: 268, startPoint y: 80, endPoint x: 271, endPoint y: 91, distance: 12.3
click at [271, 85] on div "option Viral hepatitis, unspecified focused, 1 of 1. 1 result available. Use Up…" at bounding box center [282, 79] width 64 height 11
click at [271, 91] on label "Viral hepatitis, unspecified" at bounding box center [284, 94] width 48 height 6
checkbox input "true"
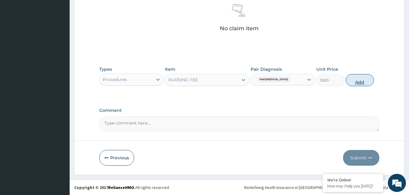
click at [361, 80] on button "Add" at bounding box center [359, 80] width 28 height 12
type input "0"
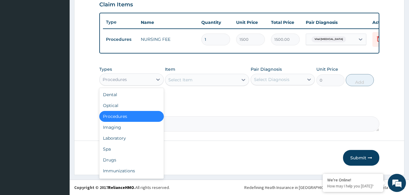
click at [125, 81] on div "Procedures" at bounding box center [115, 80] width 24 height 6
click at [122, 139] on div "Laboratory" at bounding box center [131, 138] width 64 height 11
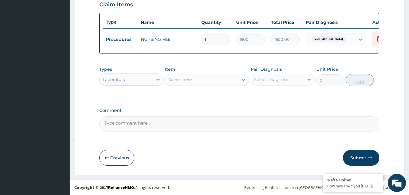
click at [205, 80] on div "Select Item" at bounding box center [201, 80] width 73 height 10
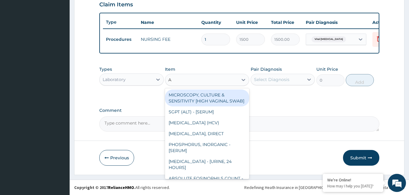
type input "AU"
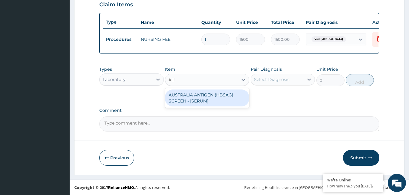
type input "2553.125"
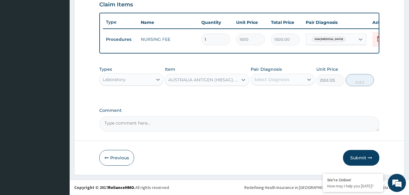
click at [290, 79] on div "Select Diagnosis" at bounding box center [277, 80] width 53 height 10
checkbox input "true"
click at [366, 82] on button "Add" at bounding box center [359, 80] width 28 height 12
type input "0"
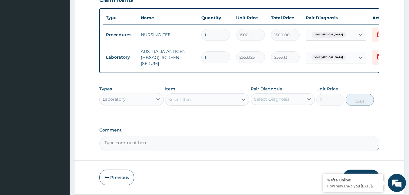
scroll to position [241, 0]
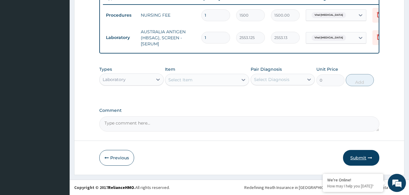
click at [359, 160] on button "Submit" at bounding box center [361, 158] width 36 height 16
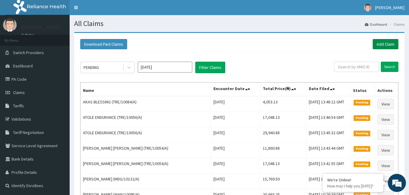
click at [384, 47] on link "Add Claim" at bounding box center [385, 44] width 26 height 10
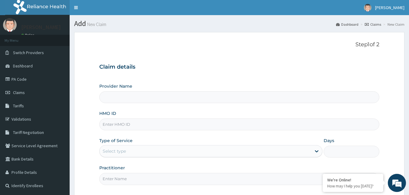
click at [117, 126] on input "HMO ID" at bounding box center [239, 125] width 280 height 12
paste input "TRE/10084/A"
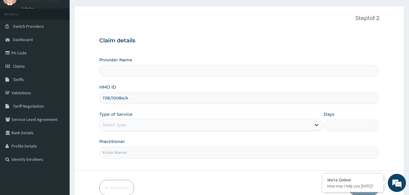
scroll to position [56, 0]
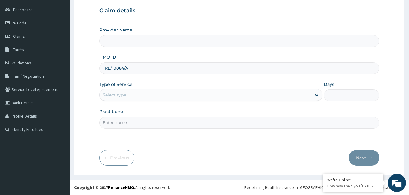
type input "TRE/10084/A"
type input "Reliance Family Clinics (RFC) - Gbagada"
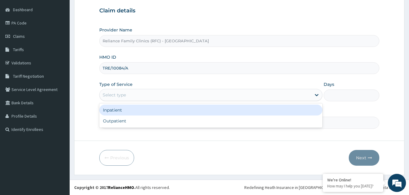
drag, startPoint x: 139, startPoint y: 93, endPoint x: 139, endPoint y: 108, distance: 15.1
click at [139, 96] on div "Select type" at bounding box center [205, 95] width 211 height 10
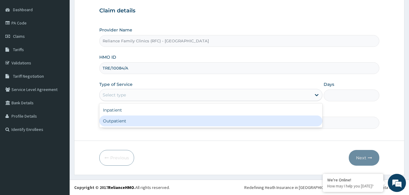
click at [131, 123] on div "Outpatient" at bounding box center [210, 121] width 223 height 11
type input "1"
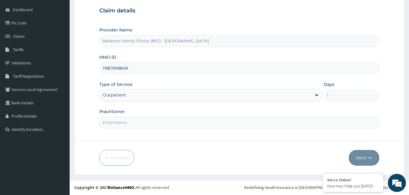
click at [131, 123] on input "Practitioner" at bounding box center [239, 123] width 280 height 12
type input "Faridah"
click at [369, 160] on button "Next" at bounding box center [363, 158] width 31 height 16
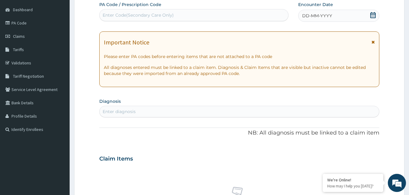
click at [355, 17] on div "DD-MM-YYYY" at bounding box center [338, 16] width 81 height 12
click at [139, 113] on div "Enter diagnosis" at bounding box center [239, 112] width 279 height 10
type input "A"
type input "GENERAL ADULT"
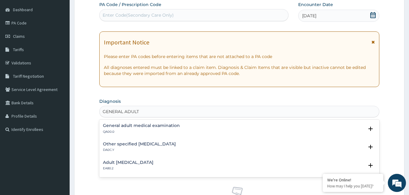
click at [121, 126] on h4 "General adult medical examination" at bounding box center [141, 125] width 77 height 5
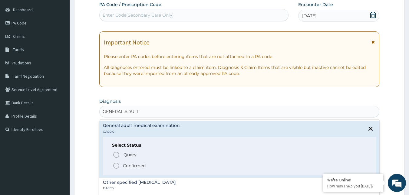
click at [118, 163] on icon "status option filled" at bounding box center [116, 165] width 7 height 7
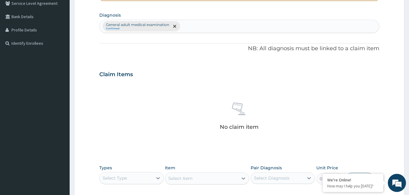
scroll to position [238, 0]
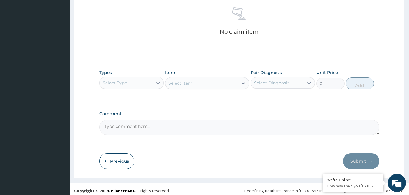
click at [150, 83] on div "Select Type" at bounding box center [126, 83] width 53 height 10
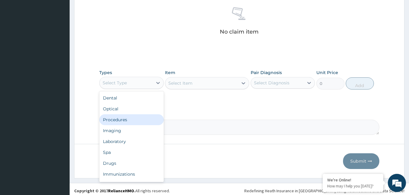
click at [131, 122] on div "Procedures" at bounding box center [131, 119] width 64 height 11
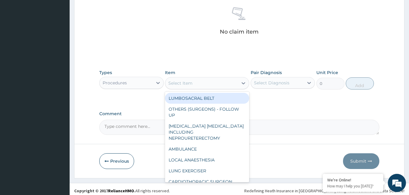
click at [212, 82] on div "Select Item" at bounding box center [201, 83] width 73 height 10
click at [138, 83] on div "Procedures" at bounding box center [126, 83] width 53 height 10
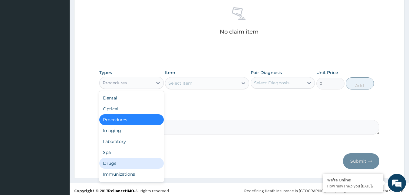
click at [115, 162] on div "Drugs" at bounding box center [131, 163] width 64 height 11
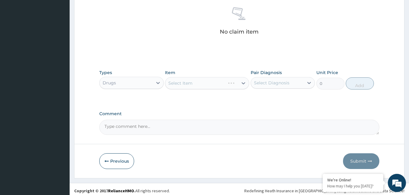
click at [221, 82] on div "Select Item" at bounding box center [207, 83] width 84 height 12
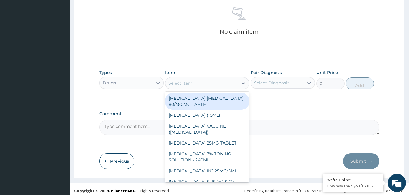
click at [221, 83] on div "Select Item" at bounding box center [201, 83] width 73 height 10
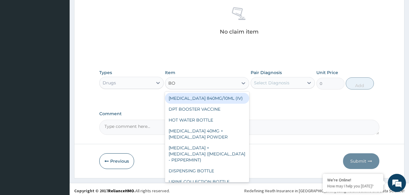
type input "BOT"
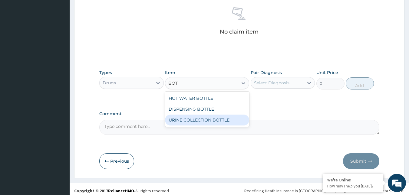
click at [217, 120] on div "URINE COLLECTION BOTTLE" at bounding box center [207, 120] width 84 height 11
type input "198"
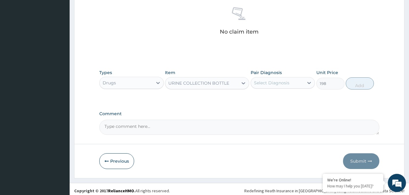
click at [278, 86] on div "Select Diagnosis" at bounding box center [277, 83] width 53 height 10
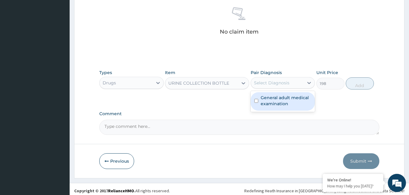
click at [281, 104] on label "General adult medical examination" at bounding box center [285, 101] width 51 height 12
checkbox input "true"
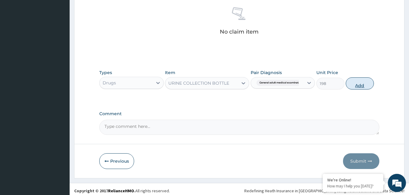
click at [358, 85] on button "Add" at bounding box center [359, 83] width 28 height 12
type input "0"
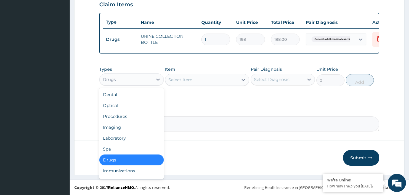
drag, startPoint x: 152, startPoint y: 81, endPoint x: 148, endPoint y: 97, distance: 16.9
click at [151, 82] on div "Drugs" at bounding box center [126, 80] width 53 height 10
click at [126, 135] on div "Laboratory" at bounding box center [131, 138] width 64 height 11
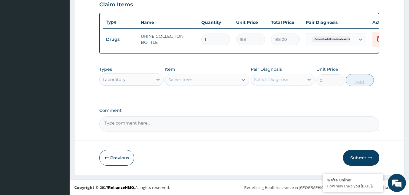
click at [213, 82] on div "Select Item" at bounding box center [201, 80] width 73 height 10
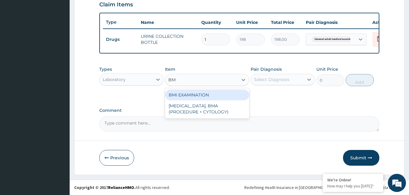
type input "BMI"
type input "1225.5"
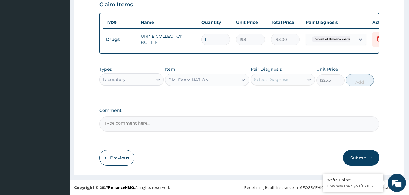
click at [275, 84] on div "Select Diagnosis" at bounding box center [282, 79] width 64 height 11
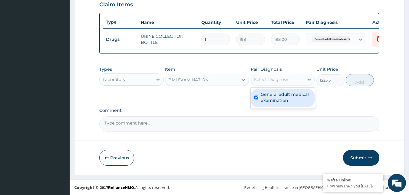
checkbox input "true"
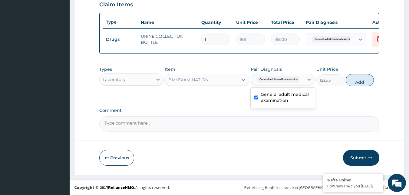
click at [361, 82] on button "Add" at bounding box center [359, 80] width 28 height 12
type input "0"
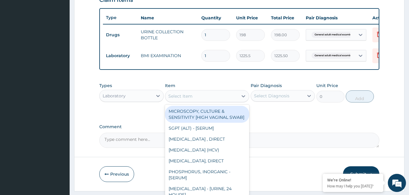
click at [225, 99] on div "Select Item" at bounding box center [201, 96] width 73 height 10
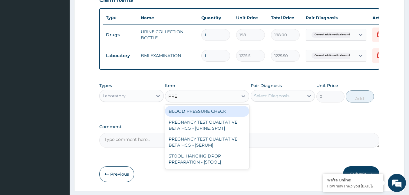
type input "PRES"
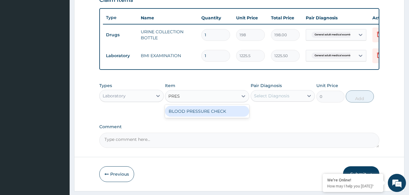
type input "1225.5"
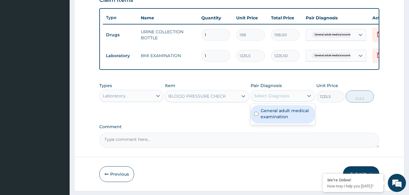
click at [272, 99] on div "Select Diagnosis" at bounding box center [271, 96] width 35 height 6
checkbox input "true"
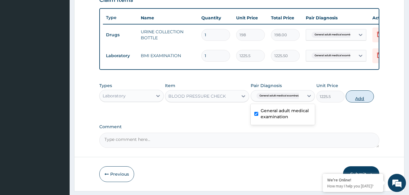
click at [361, 99] on button "Add" at bounding box center [359, 96] width 28 height 12
type input "0"
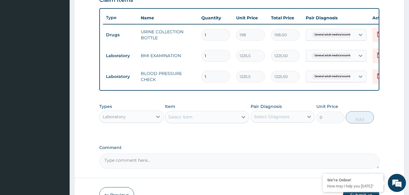
click at [220, 122] on div "Select Item" at bounding box center [201, 117] width 73 height 10
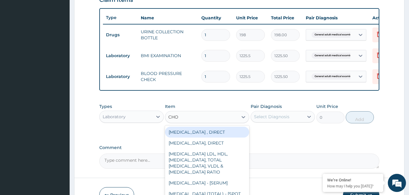
type input "CHOL"
type input "2880"
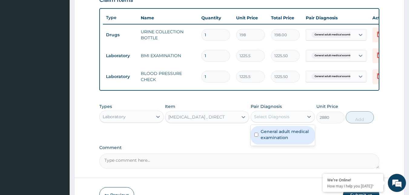
click at [282, 120] on div "Select Diagnosis" at bounding box center [271, 117] width 35 height 6
checkbox input "true"
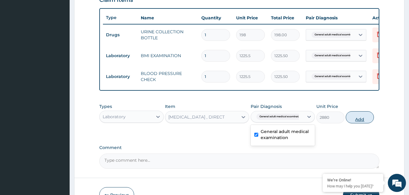
click at [355, 123] on button "Add" at bounding box center [359, 117] width 28 height 12
type input "0"
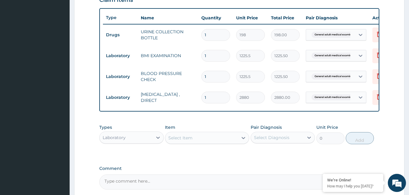
click at [208, 143] on div "Select Item" at bounding box center [201, 138] width 73 height 10
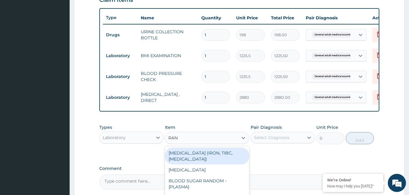
type input "RAND"
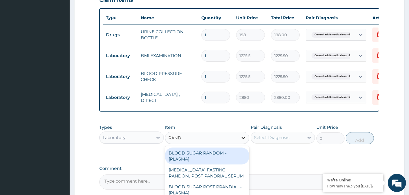
type input "1800"
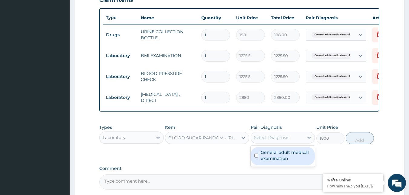
click at [263, 141] on div "Select Diagnosis" at bounding box center [271, 138] width 35 height 6
checkbox input "true"
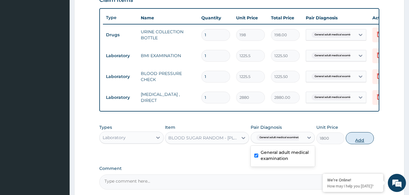
click at [362, 143] on button "Add" at bounding box center [359, 138] width 28 height 12
type input "0"
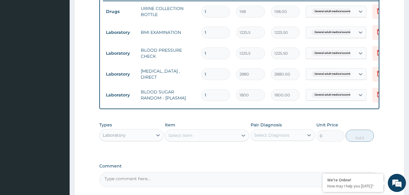
scroll to position [247, 0]
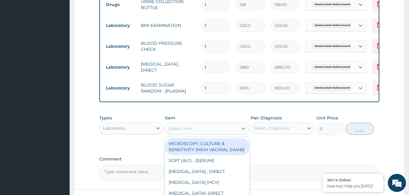
click at [216, 133] on div "Select Item" at bounding box center [201, 129] width 73 height 10
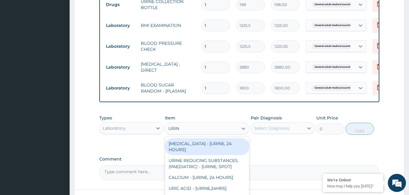
type input "URINA"
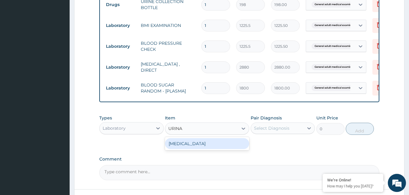
type input "1531.875"
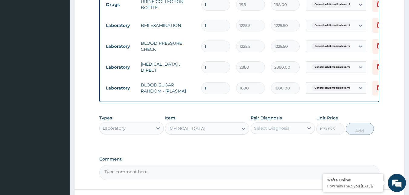
click at [287, 131] on div "Select Diagnosis" at bounding box center [271, 128] width 35 height 6
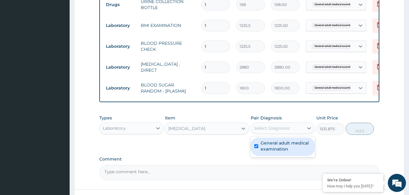
checkbox input "true"
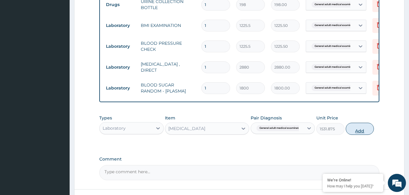
click at [361, 135] on button "Add" at bounding box center [359, 129] width 28 height 12
type input "0"
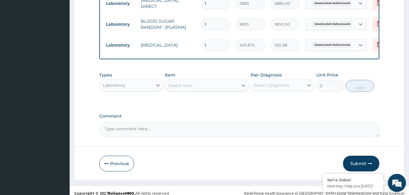
scroll to position [321, 0]
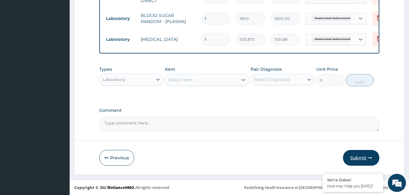
click at [359, 159] on button "Submit" at bounding box center [361, 158] width 36 height 16
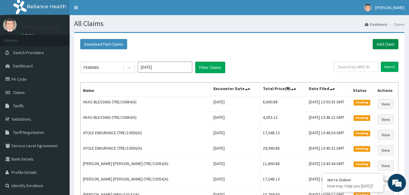
click at [385, 44] on link "Add Claim" at bounding box center [385, 44] width 26 height 10
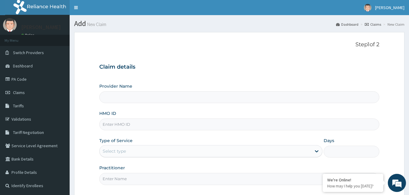
click at [116, 124] on input "HMO ID" at bounding box center [239, 125] width 280 height 12
paste input "TRE/10084/A"
type input "TRE/10084/A"
type input "Reliance Family Clinics (RFC) - Gbagada"
click at [122, 124] on input "TRE/10084/A" at bounding box center [239, 125] width 280 height 12
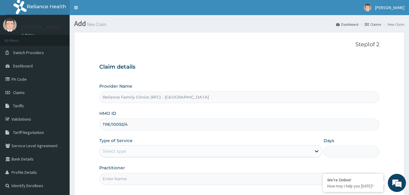
click at [116, 126] on input "TRE/10092/A" at bounding box center [239, 125] width 280 height 12
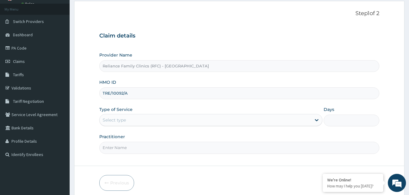
scroll to position [56, 0]
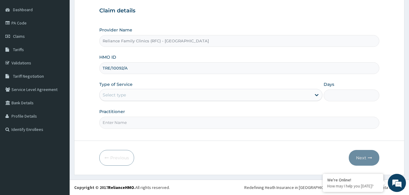
type input "TRE/10092/A"
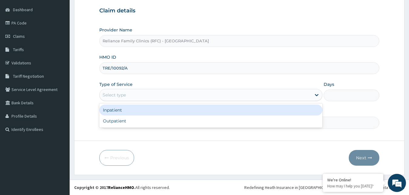
click at [149, 95] on div "Select type" at bounding box center [205, 95] width 211 height 10
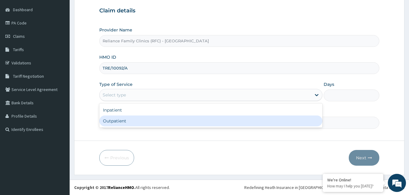
click at [137, 122] on div "Outpatient" at bounding box center [210, 121] width 223 height 11
type input "1"
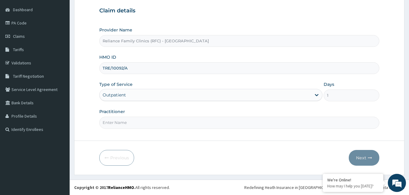
click at [137, 122] on input "Practitioner" at bounding box center [239, 123] width 280 height 12
type input "Faridah"
click at [361, 157] on button "Next" at bounding box center [363, 158] width 31 height 16
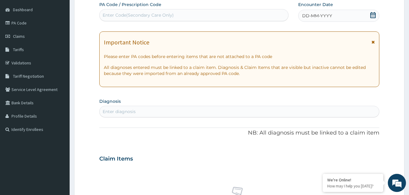
click at [348, 18] on div "DD-MM-YYYY" at bounding box center [338, 16] width 81 height 12
click at [129, 113] on div "Enter diagnosis" at bounding box center [119, 112] width 33 height 6
type input "VIRAL HEPATITIS"
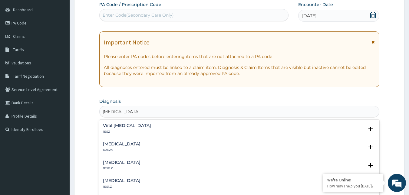
click at [113, 129] on div "Viral hepatitis, unspecified 1E5Z" at bounding box center [127, 128] width 48 height 11
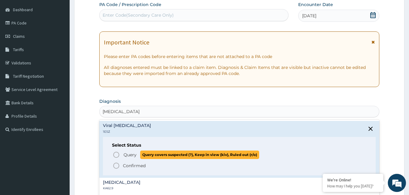
click at [117, 155] on icon "status option query" at bounding box center [116, 154] width 7 height 7
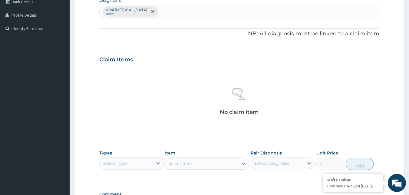
scroll to position [238, 0]
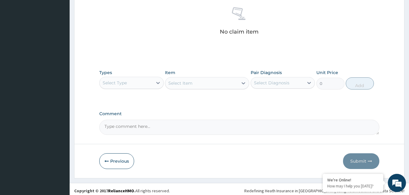
drag, startPoint x: 111, startPoint y: 81, endPoint x: 111, endPoint y: 86, distance: 5.1
click at [111, 83] on div "Select Type" at bounding box center [115, 83] width 24 height 6
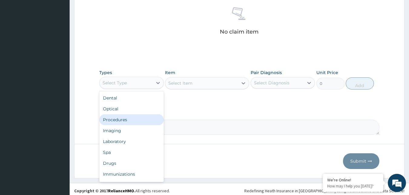
click at [124, 122] on div "Procedures" at bounding box center [131, 119] width 64 height 11
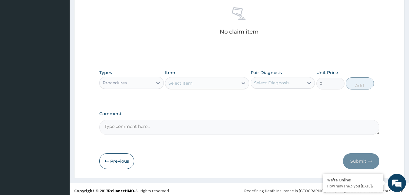
click at [218, 81] on div "Select Item" at bounding box center [201, 83] width 73 height 10
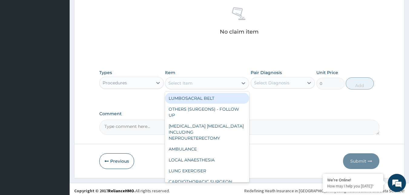
type input "A"
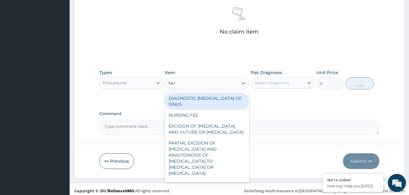
type input "NUR"
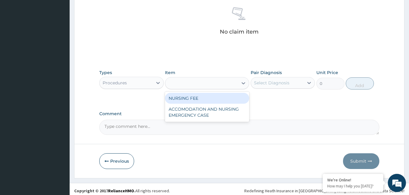
type input "1500"
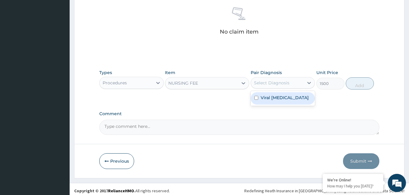
click at [286, 81] on div "Select Diagnosis" at bounding box center [271, 83] width 35 height 6
checkbox input "true"
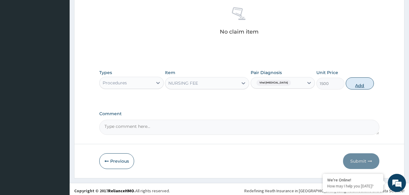
click at [364, 87] on button "Add" at bounding box center [359, 83] width 28 height 12
type input "0"
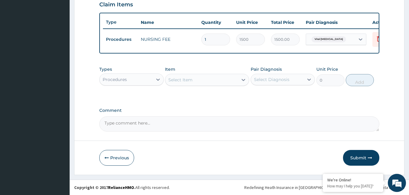
click at [115, 78] on div "Procedures" at bounding box center [115, 80] width 24 height 6
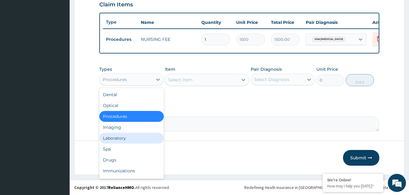
click at [123, 138] on div "Laboratory" at bounding box center [131, 138] width 64 height 11
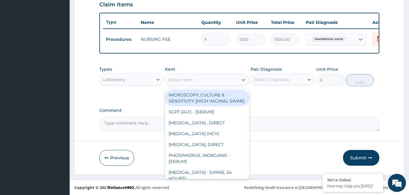
click at [209, 76] on div "Select Item" at bounding box center [201, 80] width 73 height 10
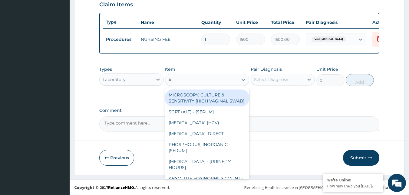
type input "AU"
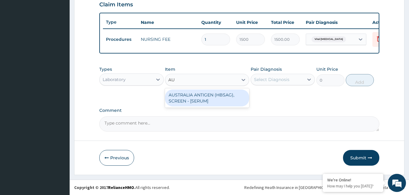
type input "2553.125"
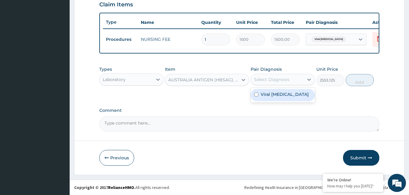
click at [298, 76] on div "Select Diagnosis" at bounding box center [277, 80] width 53 height 10
checkbox input "true"
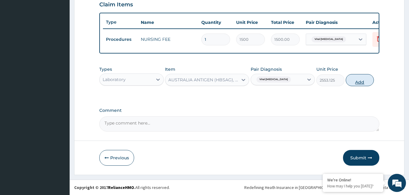
click at [365, 80] on button "Add" at bounding box center [359, 80] width 28 height 12
type input "0"
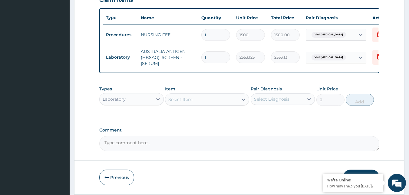
click at [130, 104] on div "Laboratory" at bounding box center [126, 99] width 53 height 10
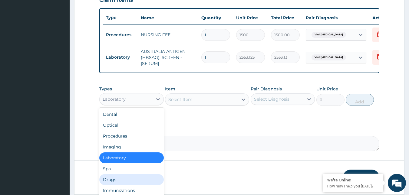
click at [122, 184] on div "Drugs" at bounding box center [131, 179] width 64 height 11
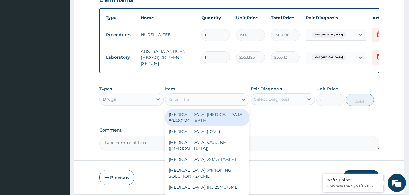
click at [207, 103] on div "Select Item" at bounding box center [201, 100] width 73 height 10
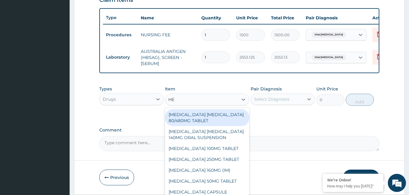
type input "HEP"
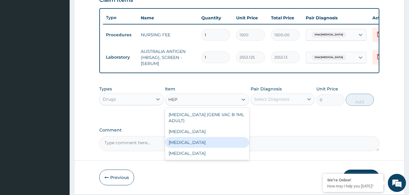
drag, startPoint x: 203, startPoint y: 149, endPoint x: 228, endPoint y: 133, distance: 29.1
click at [203, 148] on div "[MEDICAL_DATA]" at bounding box center [207, 142] width 84 height 11
type input "12995"
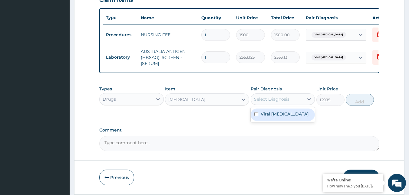
click at [285, 104] on div "Select Diagnosis" at bounding box center [277, 99] width 53 height 10
checkbox input "true"
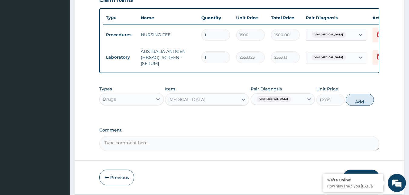
drag, startPoint x: 356, startPoint y: 104, endPoint x: 338, endPoint y: 124, distance: 26.3
click at [356, 105] on button "Add" at bounding box center [359, 100] width 28 height 12
type input "0"
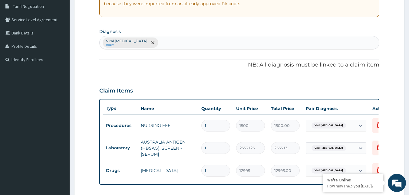
scroll to position [262, 0]
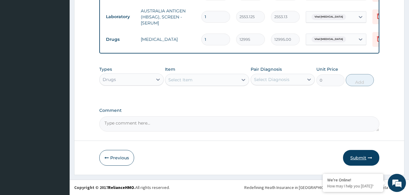
click at [357, 157] on button "Submit" at bounding box center [361, 158] width 36 height 16
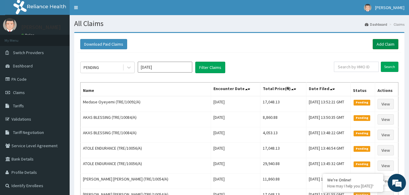
click at [381, 45] on link "Add Claim" at bounding box center [385, 44] width 26 height 10
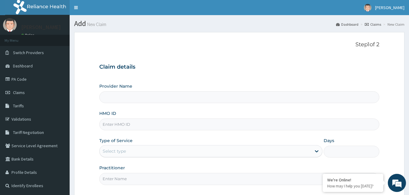
type input "Reliance Family Clinics (RFC) - [GEOGRAPHIC_DATA]"
click at [142, 129] on input "HMO ID" at bounding box center [239, 125] width 280 height 12
paste input "TRE/10092/A"
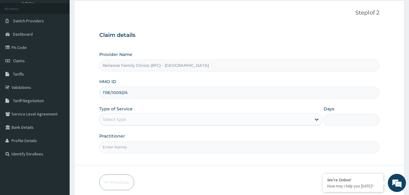
scroll to position [56, 0]
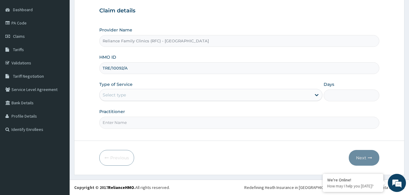
type input "TRE/10092/A"
click at [169, 94] on div "Select type" at bounding box center [205, 95] width 211 height 10
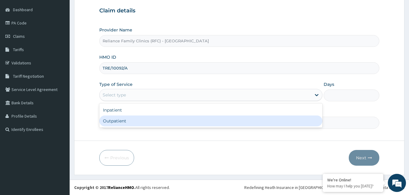
click at [154, 122] on div "Outpatient" at bounding box center [210, 121] width 223 height 11
type input "1"
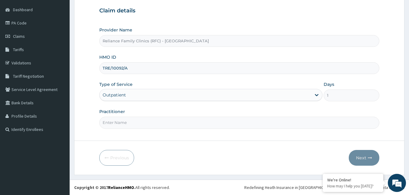
click at [154, 122] on input "Practitioner" at bounding box center [239, 123] width 280 height 12
type input "Faridah"
click at [361, 159] on button "Next" at bounding box center [363, 158] width 31 height 16
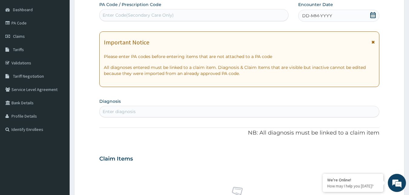
click at [355, 9] on div "Encounter Date DD-MM-YYYY" at bounding box center [338, 12] width 81 height 20
click at [352, 18] on div "DD-MM-YYYY" at bounding box center [338, 16] width 81 height 12
click at [184, 113] on div "Enter diagnosis" at bounding box center [239, 112] width 279 height 10
type input "GENERAL ADULT"
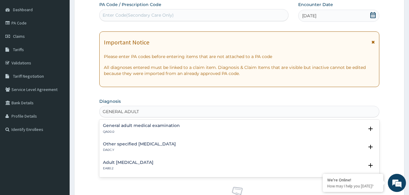
click at [162, 126] on h4 "General adult medical examination" at bounding box center [141, 125] width 77 height 5
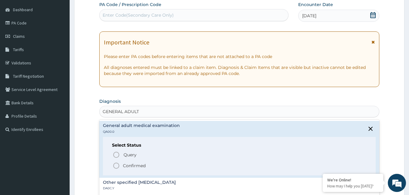
click at [114, 165] on icon "status option filled" at bounding box center [116, 165] width 7 height 7
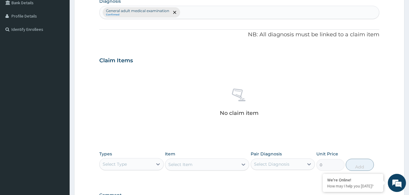
scroll to position [207, 0]
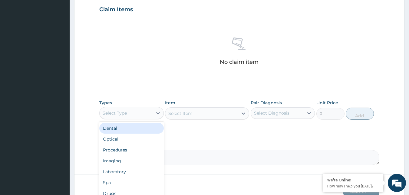
click at [147, 113] on div "Select Type" at bounding box center [126, 113] width 53 height 10
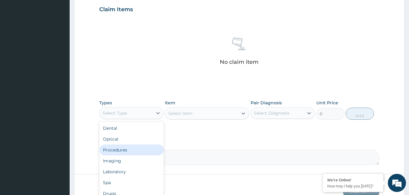
click at [128, 147] on div "Procedures" at bounding box center [131, 150] width 64 height 11
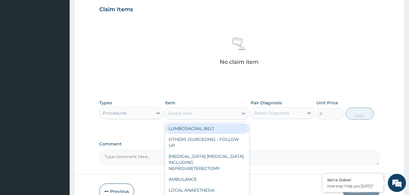
click at [217, 113] on div "Select Item" at bounding box center [201, 114] width 73 height 10
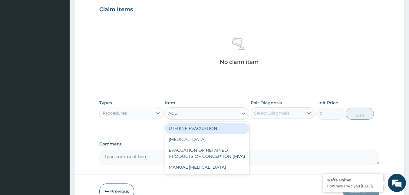
type input "ACUI"
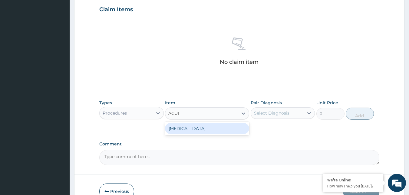
type input "3000"
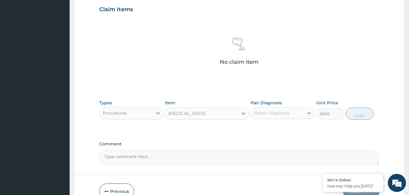
click at [282, 113] on div "Select Diagnosis" at bounding box center [271, 113] width 35 height 6
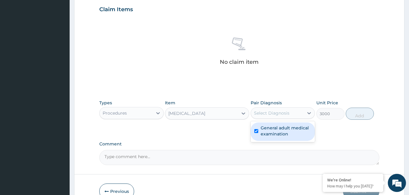
checkbox input "true"
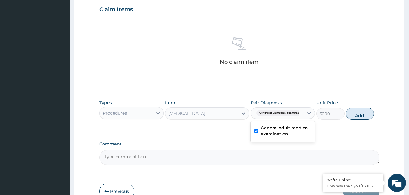
click at [357, 114] on button "Add" at bounding box center [359, 114] width 28 height 12
type input "0"
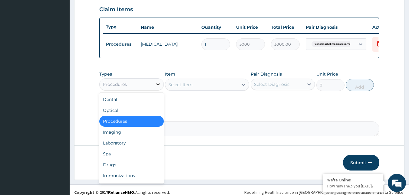
click at [153, 90] on div at bounding box center [157, 84] width 11 height 11
click at [118, 170] on div "Drugs" at bounding box center [131, 164] width 64 height 11
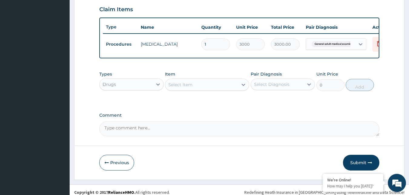
click at [222, 84] on div "Select Item" at bounding box center [207, 85] width 84 height 12
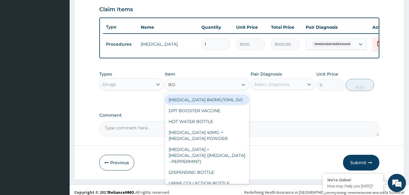
type input "BOT"
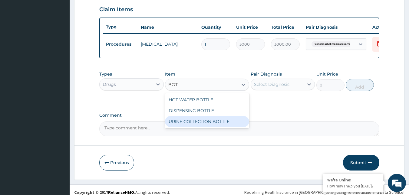
click at [214, 124] on div "URINE COLLECTION BOTTLE" at bounding box center [207, 121] width 84 height 11
type input "198"
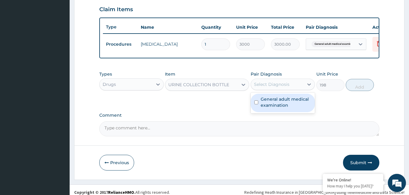
click at [283, 87] on div "Select Diagnosis" at bounding box center [271, 84] width 35 height 6
drag, startPoint x: 281, startPoint y: 104, endPoint x: 293, endPoint y: 97, distance: 13.9
click at [281, 104] on label "General adult medical examination" at bounding box center [285, 102] width 51 height 12
checkbox input "true"
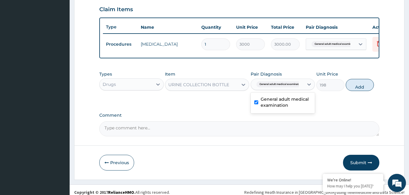
drag, startPoint x: 358, startPoint y: 89, endPoint x: 332, endPoint y: 98, distance: 27.5
click at [358, 88] on button "Add" at bounding box center [359, 85] width 28 height 12
type input "0"
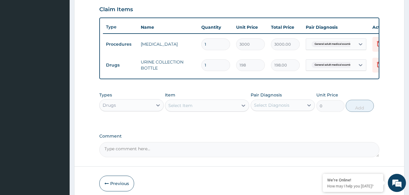
click at [133, 110] on div "Drugs" at bounding box center [126, 105] width 53 height 10
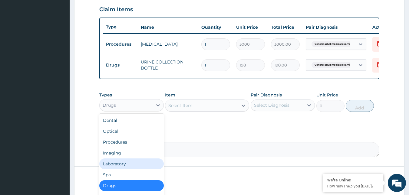
click at [119, 168] on div "Laboratory" at bounding box center [131, 163] width 64 height 11
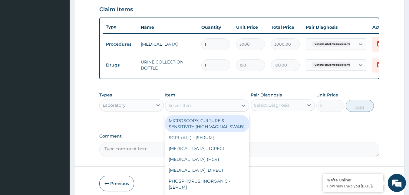
click at [201, 106] on div "Select Item" at bounding box center [201, 106] width 73 height 10
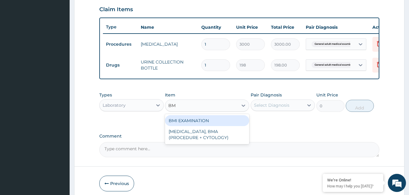
type input "BMI"
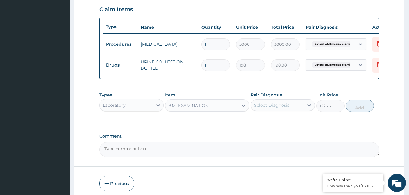
click at [298, 110] on div "Select Diagnosis" at bounding box center [277, 105] width 53 height 10
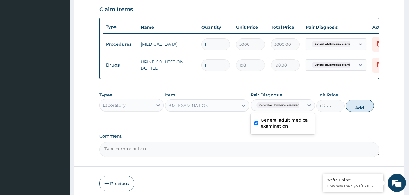
drag, startPoint x: 365, startPoint y: 112, endPoint x: 359, endPoint y: 112, distance: 6.1
click at [365, 112] on button "Add" at bounding box center [359, 106] width 28 height 12
type input "0"
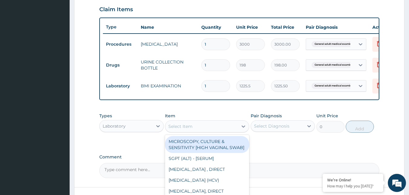
click at [217, 131] on div "Select Item" at bounding box center [201, 127] width 73 height 10
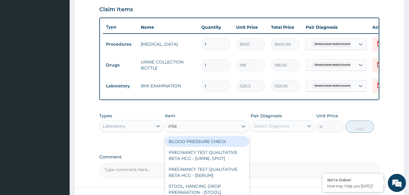
type input "PRES"
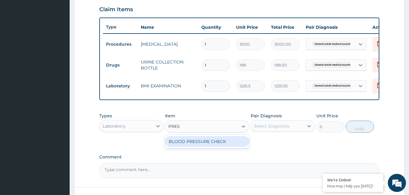
type input "1225.5"
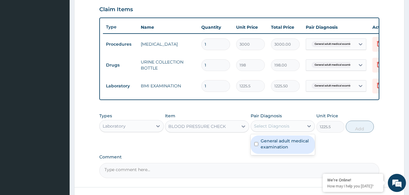
click at [266, 127] on div "Select Diagnosis" at bounding box center [277, 126] width 53 height 10
checkbox input "true"
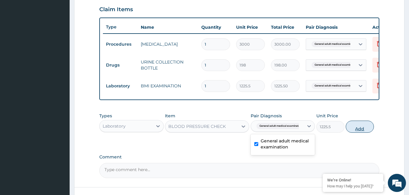
click at [358, 133] on button "Add" at bounding box center [359, 127] width 28 height 12
type input "0"
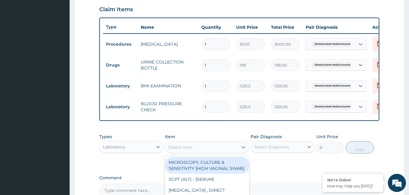
click at [206, 152] on div "Select Item" at bounding box center [201, 147] width 73 height 10
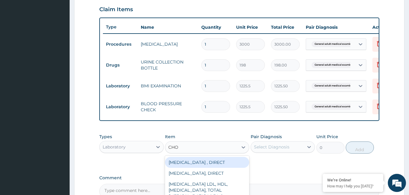
type input "CHOL"
type input "2880"
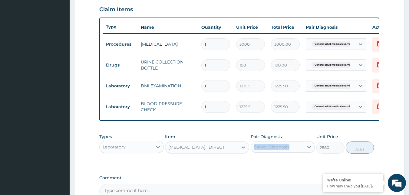
drag, startPoint x: 266, startPoint y: 145, endPoint x: 267, endPoint y: 148, distance: 3.3
click at [266, 146] on div "Pair Diagnosis Select Diagnosis" at bounding box center [282, 144] width 64 height 20
drag, startPoint x: 267, startPoint y: 148, endPoint x: 274, endPoint y: 149, distance: 6.8
click at [271, 149] on div "Select Diagnosis" at bounding box center [271, 147] width 35 height 6
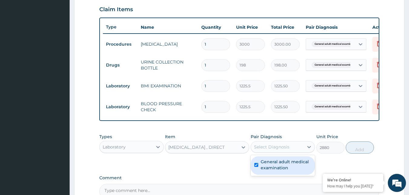
checkbox input "true"
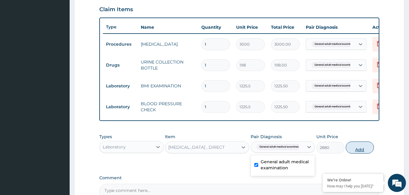
click at [348, 153] on button "Add" at bounding box center [359, 148] width 28 height 12
type input "0"
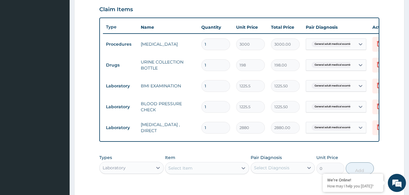
scroll to position [298, 0]
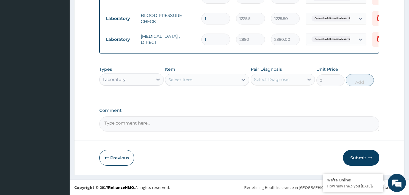
click at [220, 78] on div "Select Item" at bounding box center [201, 80] width 73 height 10
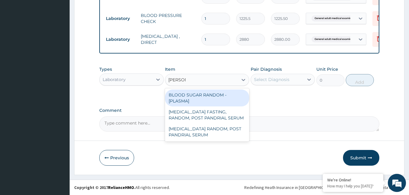
type input "RANDOM"
type input "1800"
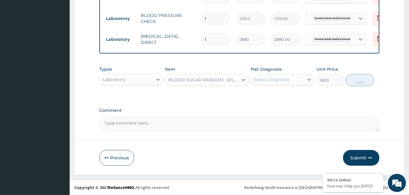
click at [295, 82] on div "Select Diagnosis" at bounding box center [277, 80] width 53 height 10
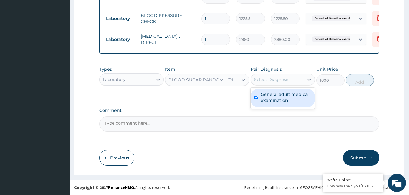
checkbox input "true"
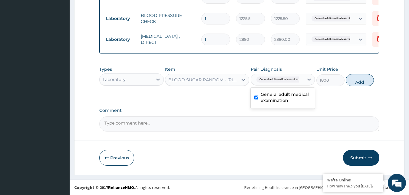
click at [366, 80] on button "Add" at bounding box center [359, 80] width 28 height 12
type input "0"
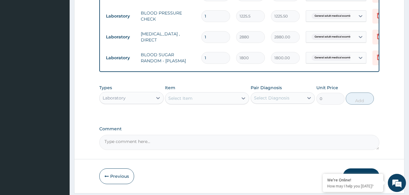
click at [233, 102] on div "Select Item" at bounding box center [201, 98] width 73 height 10
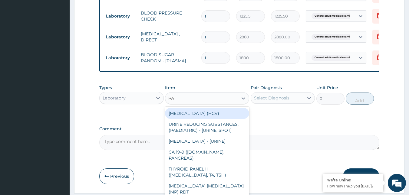
type input "PAP"
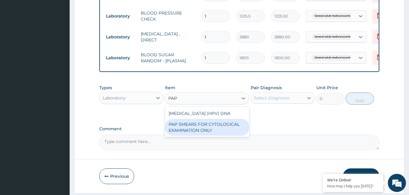
click at [222, 136] on div "PAP SMEARS FOR CYTOLOGICAL EXAMINATION ONLY" at bounding box center [207, 127] width 84 height 17
type input "18080"
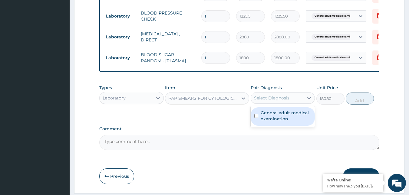
click at [275, 101] on div "Select Diagnosis" at bounding box center [271, 98] width 35 height 6
checkbox input "true"
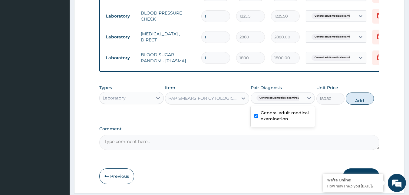
drag, startPoint x: 357, startPoint y: 103, endPoint x: 361, endPoint y: 111, distance: 8.8
click at [361, 108] on div "Types Laboratory Item PAP SMEARS FOR CYTOLOGICAL EXAMINATION ONLY Pair Diagnosi…" at bounding box center [239, 95] width 280 height 26
click at [366, 103] on button "Add" at bounding box center [359, 99] width 28 height 12
type input "0"
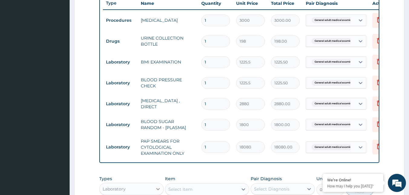
scroll to position [268, 0]
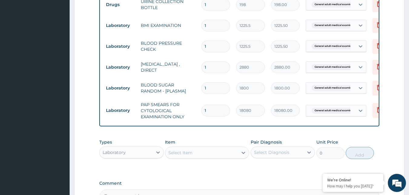
click at [146, 157] on div "Laboratory" at bounding box center [126, 153] width 53 height 10
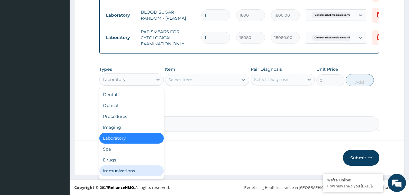
scroll to position [345, 0]
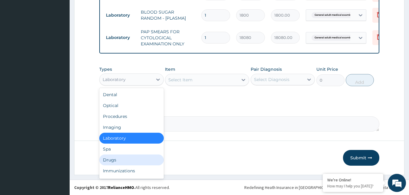
click at [129, 159] on div "Drugs" at bounding box center [131, 160] width 64 height 11
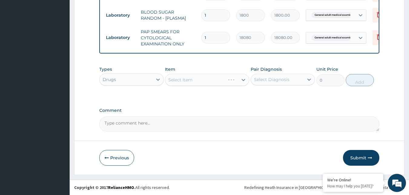
click at [222, 81] on div "Select Item" at bounding box center [207, 80] width 84 height 12
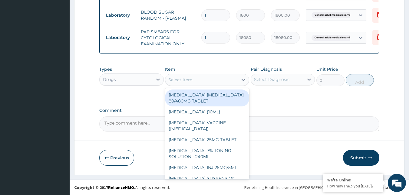
click at [220, 80] on div "Select Item" at bounding box center [201, 80] width 73 height 10
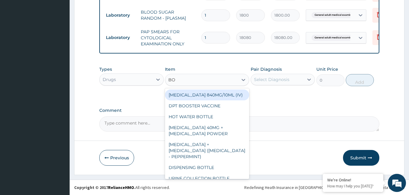
type input "BOT"
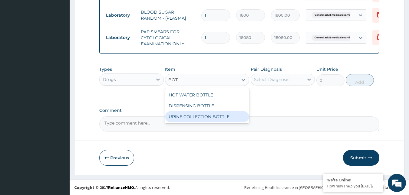
click at [213, 115] on div "URINE COLLECTION BOTTLE" at bounding box center [207, 116] width 84 height 11
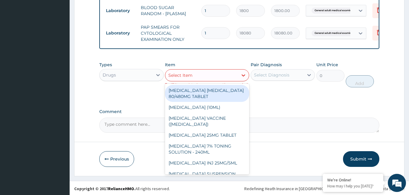
click at [229, 79] on div "Select Item" at bounding box center [201, 75] width 73 height 10
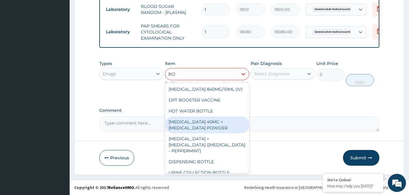
scroll to position [351, 0]
type input "BO"
click at [130, 75] on div "Drugs" at bounding box center [126, 74] width 53 height 10
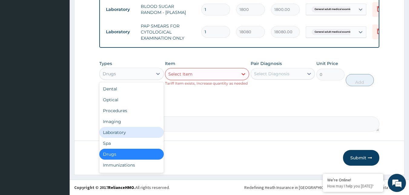
click at [124, 133] on div "Laboratory" at bounding box center [131, 132] width 64 height 11
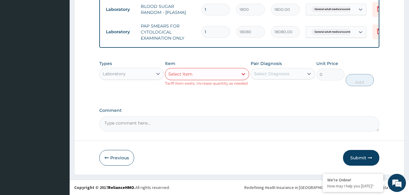
click at [219, 75] on div "Select Item" at bounding box center [201, 74] width 73 height 10
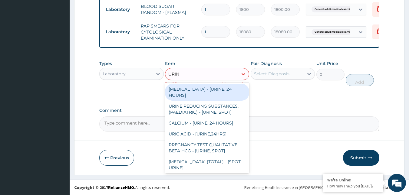
type input "URINA"
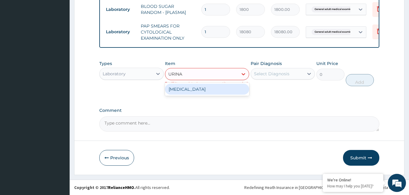
type input "1531.875"
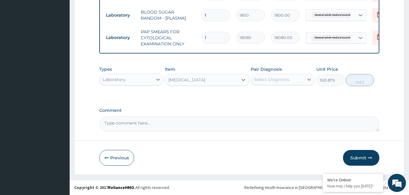
click at [281, 80] on div "Select Diagnosis" at bounding box center [271, 80] width 35 height 6
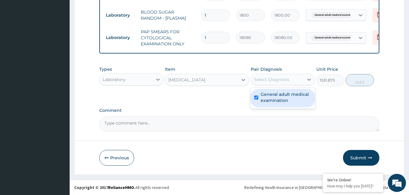
checkbox input "true"
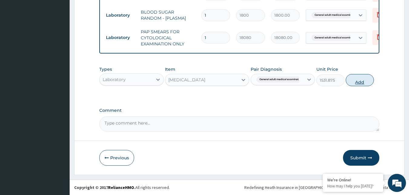
click at [358, 82] on button "Add" at bounding box center [359, 80] width 28 height 12
type input "0"
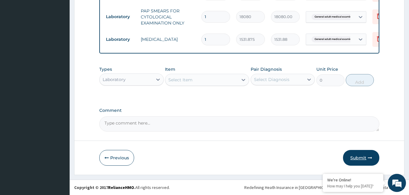
click at [363, 160] on button "Submit" at bounding box center [361, 158] width 36 height 16
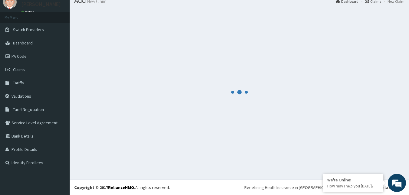
scroll to position [366, 0]
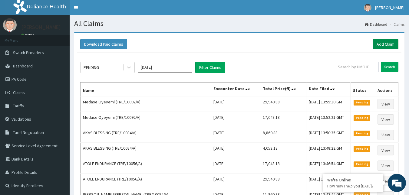
click at [384, 42] on link "Add Claim" at bounding box center [385, 44] width 26 height 10
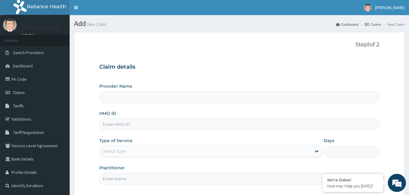
click at [123, 125] on input "HMO ID" at bounding box center [239, 125] width 280 height 12
paste input "TRE/10092/A"
type input "TRE/10092/A"
type input "Reliance Family Clinics (RFC) - [GEOGRAPHIC_DATA]"
click at [122, 122] on input "TRE/10092/A" at bounding box center [239, 125] width 280 height 12
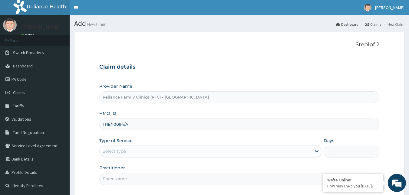
click at [109, 123] on input "TRE/10094/A" at bounding box center [239, 125] width 280 height 12
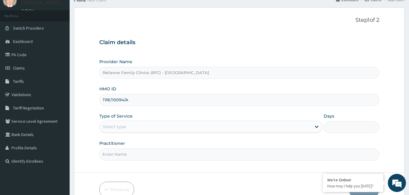
scroll to position [56, 0]
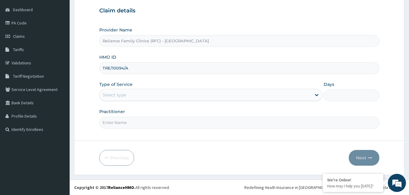
type input "TRE/10094/A"
drag, startPoint x: 141, startPoint y: 95, endPoint x: 142, endPoint y: 100, distance: 5.5
click at [142, 95] on div "Select type" at bounding box center [205, 95] width 211 height 10
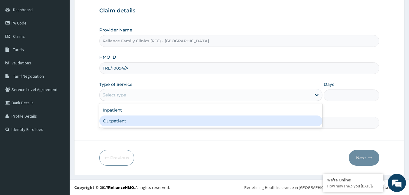
click at [124, 126] on div "Outpatient" at bounding box center [210, 121] width 223 height 11
type input "1"
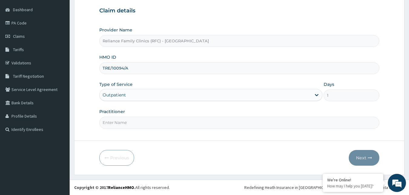
click at [126, 124] on input "Practitioner" at bounding box center [239, 123] width 280 height 12
type input "Faridah"
click at [363, 160] on button "Next" at bounding box center [363, 158] width 31 height 16
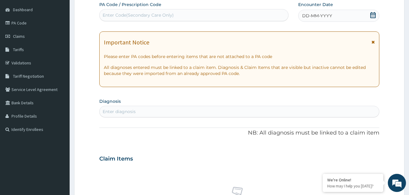
click at [356, 17] on div "DD-MM-YYYY" at bounding box center [338, 16] width 81 height 12
click at [128, 110] on div "Enter diagnosis" at bounding box center [119, 112] width 33 height 6
type input "[MEDICAL_DATA]"
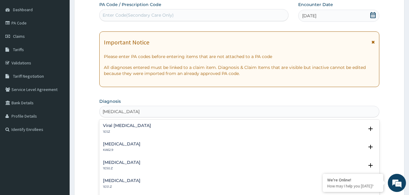
click at [120, 127] on h4 "Viral [MEDICAL_DATA]" at bounding box center [127, 125] width 48 height 5
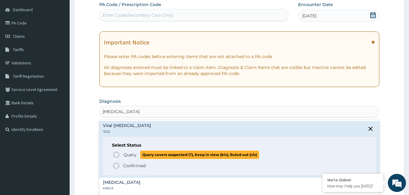
click at [115, 156] on icon "status option query" at bounding box center [116, 154] width 7 height 7
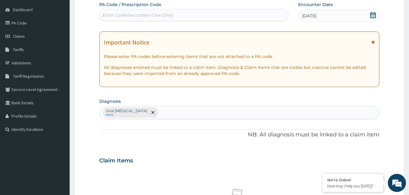
scroll to position [207, 0]
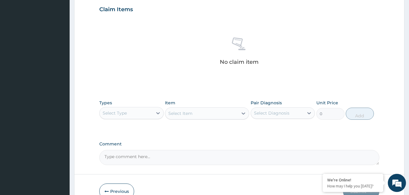
click at [145, 113] on div "Select Type" at bounding box center [126, 113] width 53 height 10
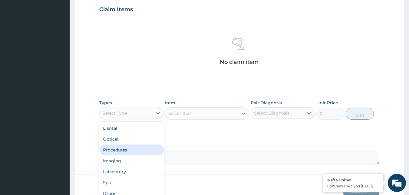
click at [126, 151] on div "Procedures" at bounding box center [131, 150] width 64 height 11
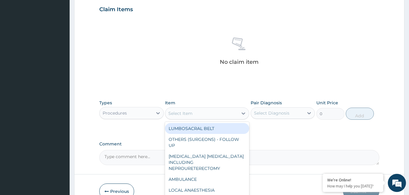
click at [206, 114] on div "Select Item" at bounding box center [201, 114] width 73 height 10
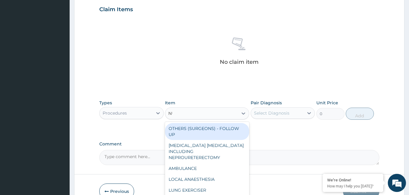
type input "NUR"
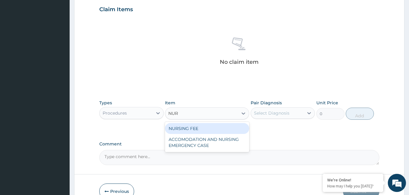
click at [198, 131] on div "NURSING FEE" at bounding box center [207, 128] width 84 height 11
type input "1500"
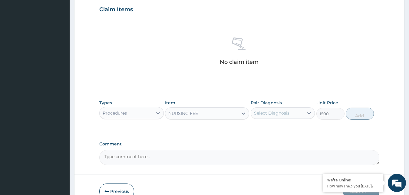
drag, startPoint x: 284, startPoint y: 113, endPoint x: 284, endPoint y: 120, distance: 7.0
click at [284, 116] on div "Select Diagnosis" at bounding box center [277, 113] width 53 height 10
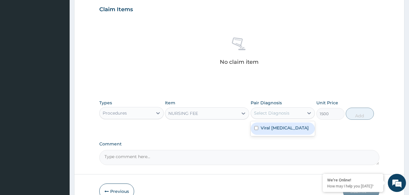
click at [290, 126] on label "Viral [MEDICAL_DATA]" at bounding box center [284, 128] width 48 height 6
checkbox input "true"
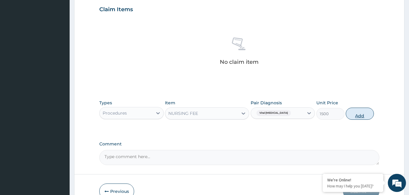
click at [362, 114] on button "Add" at bounding box center [359, 114] width 28 height 12
type input "0"
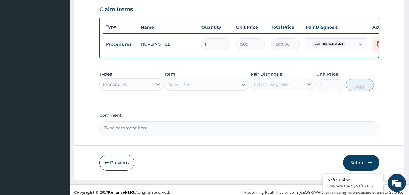
click at [150, 89] on div "Procedures" at bounding box center [126, 85] width 53 height 10
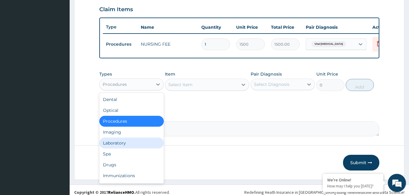
click at [128, 149] on div "Laboratory" at bounding box center [131, 143] width 64 height 11
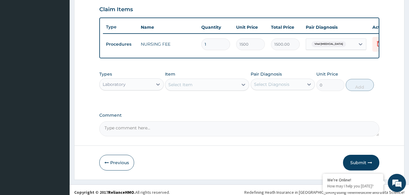
click at [203, 90] on div "Select Item" at bounding box center [201, 85] width 73 height 10
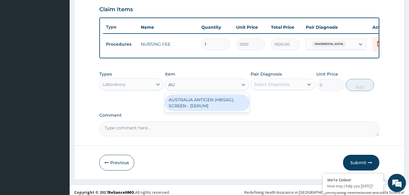
type input "AUS"
type input "2553.125"
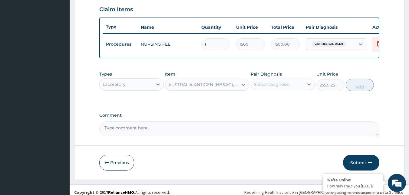
click at [280, 87] on div "Select Diagnosis" at bounding box center [271, 84] width 35 height 6
checkbox input "true"
click at [362, 91] on button "Add" at bounding box center [359, 85] width 28 height 12
type input "0"
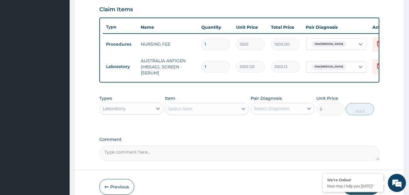
click at [129, 109] on div "Laboratory" at bounding box center [126, 109] width 53 height 10
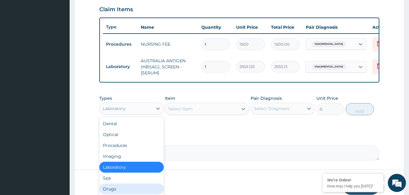
click at [127, 189] on div "Drugs" at bounding box center [131, 189] width 64 height 11
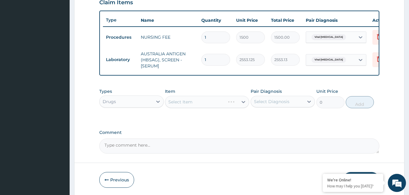
scroll to position [238, 0]
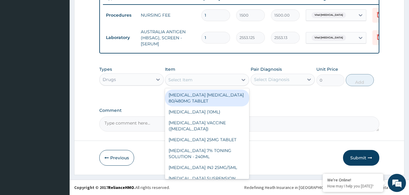
click at [214, 80] on div "Select Item" at bounding box center [201, 80] width 73 height 10
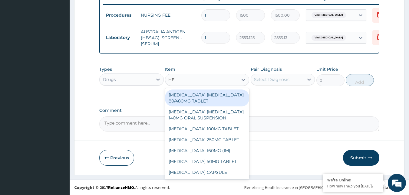
type input "HEP"
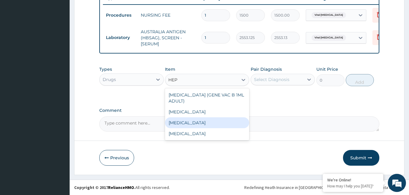
click at [210, 121] on div "[MEDICAL_DATA]" at bounding box center [207, 122] width 84 height 11
type input "12995"
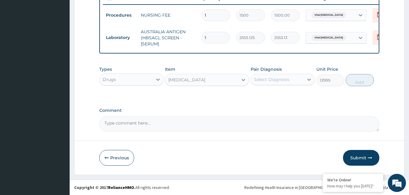
drag, startPoint x: 278, startPoint y: 79, endPoint x: 279, endPoint y: 87, distance: 7.4
click at [279, 82] on div "Select Diagnosis" at bounding box center [277, 80] width 53 height 10
click at [286, 97] on label "Viral [MEDICAL_DATA]" at bounding box center [284, 94] width 48 height 6
checkbox input "true"
click at [360, 83] on button "Add" at bounding box center [359, 80] width 28 height 12
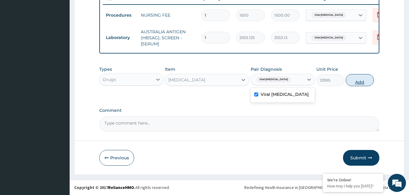
type input "0"
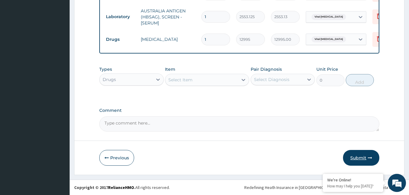
click at [361, 156] on button "Submit" at bounding box center [361, 158] width 36 height 16
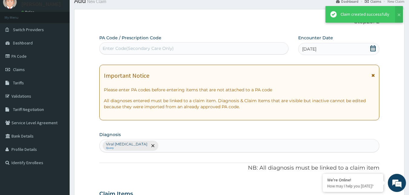
scroll to position [262, 0]
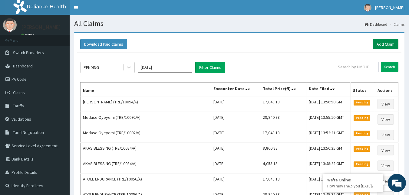
click at [386, 45] on link "Add Claim" at bounding box center [385, 44] width 26 height 10
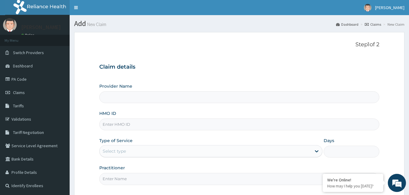
click at [167, 123] on input "HMO ID" at bounding box center [239, 125] width 280 height 12
paste input "TRE/10094/A"
type input "TRE/10094/A"
type input "Reliance Family Clinics (RFC) - [GEOGRAPHIC_DATA]"
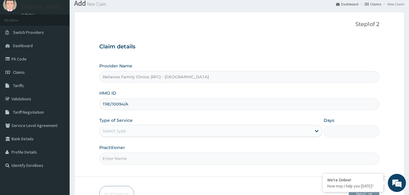
scroll to position [30, 0]
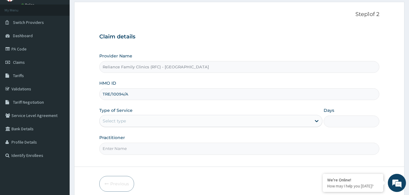
type input "TRE/10094/A"
click at [152, 122] on div "Select type" at bounding box center [205, 121] width 211 height 10
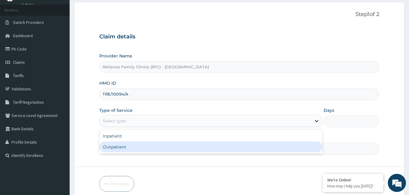
click at [132, 152] on div "Outpatient" at bounding box center [210, 147] width 223 height 11
type input "1"
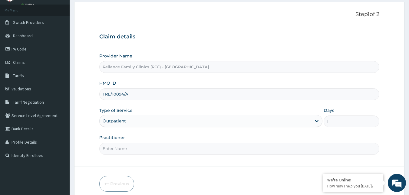
click at [133, 151] on input "Practitioner" at bounding box center [239, 149] width 280 height 12
type input "Faridah"
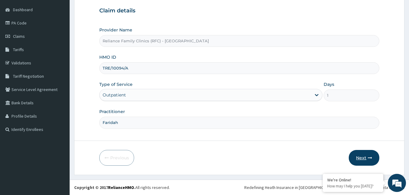
scroll to position [0, 0]
click at [371, 157] on icon "button" at bounding box center [369, 158] width 4 height 4
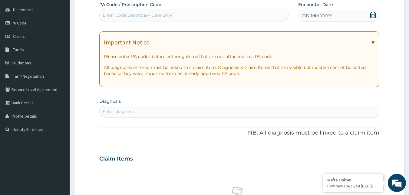
click at [367, 15] on div "DD-MM-YYYY" at bounding box center [338, 16] width 81 height 12
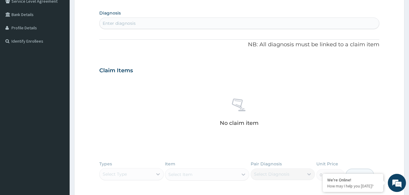
scroll to position [147, 0]
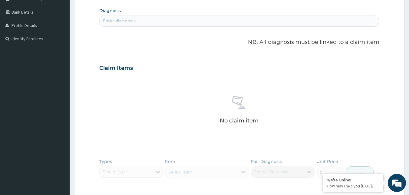
click at [144, 19] on div "Enter diagnosis" at bounding box center [239, 21] width 279 height 10
type input "GENERAL ADULT"
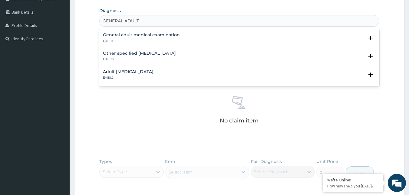
click at [107, 38] on div "General adult medical examination QA00.0" at bounding box center [141, 38] width 77 height 11
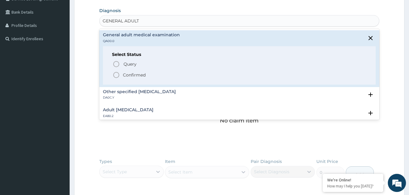
click at [114, 74] on circle "status option filled" at bounding box center [115, 74] width 5 height 5
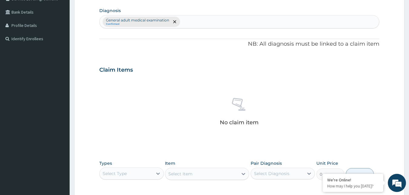
scroll to position [241, 0]
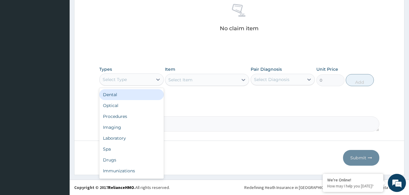
drag, startPoint x: 139, startPoint y: 76, endPoint x: 142, endPoint y: 89, distance: 13.2
click at [140, 82] on div "Select Type" at bounding box center [126, 80] width 53 height 10
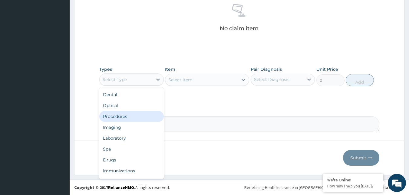
click at [128, 113] on div "Procedures" at bounding box center [131, 116] width 64 height 11
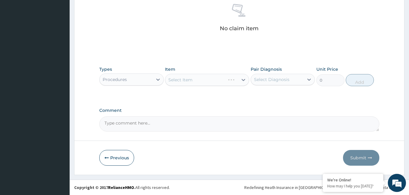
click at [217, 79] on div "Select Item" at bounding box center [207, 80] width 84 height 12
click at [217, 79] on div "Select Item" at bounding box center [201, 80] width 73 height 10
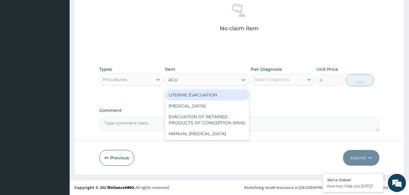
type input "ACUI"
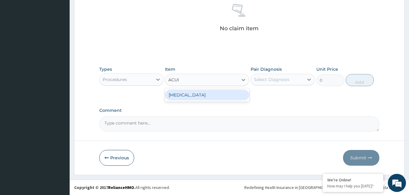
type input "3000"
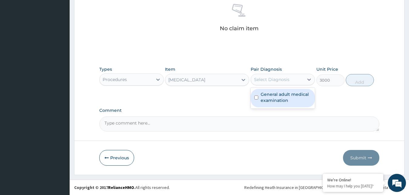
click at [273, 78] on div "Select Diagnosis" at bounding box center [271, 80] width 35 height 6
checkbox input "true"
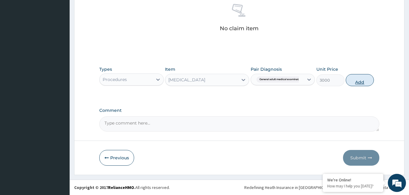
click at [349, 79] on button "Add" at bounding box center [359, 80] width 28 height 12
type input "0"
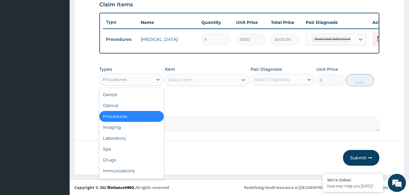
click at [138, 80] on div "Procedures" at bounding box center [126, 80] width 53 height 10
click at [113, 160] on div "Drugs" at bounding box center [131, 160] width 64 height 11
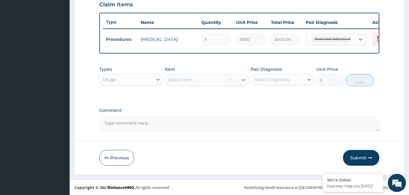
click at [221, 81] on div "Select Item" at bounding box center [207, 80] width 84 height 12
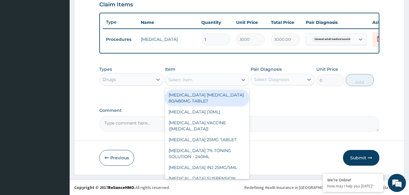
click at [203, 77] on div "Select Item" at bounding box center [201, 80] width 73 height 10
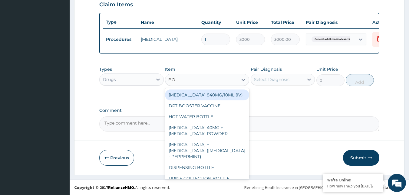
type input "BOT"
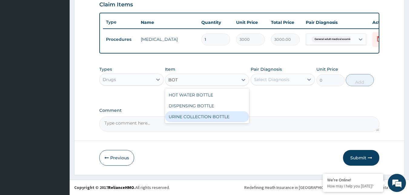
click at [197, 117] on div "URINE COLLECTION BOTTLE" at bounding box center [207, 116] width 84 height 11
type input "198"
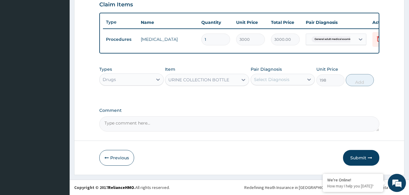
drag, startPoint x: 279, startPoint y: 77, endPoint x: 279, endPoint y: 84, distance: 7.0
click at [279, 81] on div "Select Diagnosis" at bounding box center [271, 80] width 35 height 6
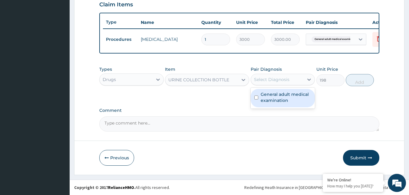
click at [277, 95] on label "General adult medical examination" at bounding box center [285, 97] width 51 height 12
checkbox input "true"
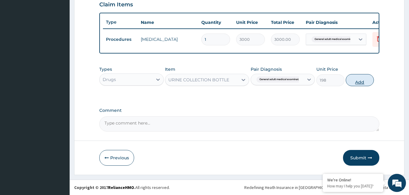
click at [361, 82] on button "Add" at bounding box center [359, 80] width 28 height 12
type input "0"
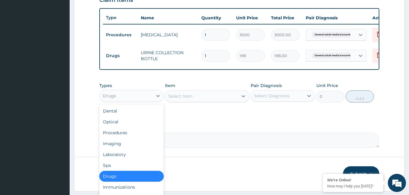
click at [133, 101] on div "Drugs" at bounding box center [126, 96] width 53 height 10
click at [117, 159] on div "Laboratory" at bounding box center [131, 154] width 64 height 11
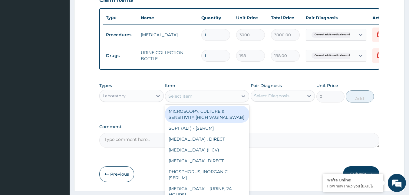
click at [213, 102] on div "Select Item" at bounding box center [207, 96] width 84 height 12
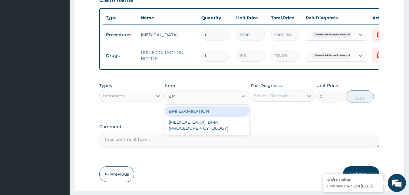
type input "BMI"
type input "1225.5"
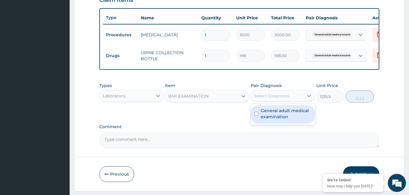
click at [295, 101] on div "Select Diagnosis" at bounding box center [277, 96] width 53 height 10
checkbox input "true"
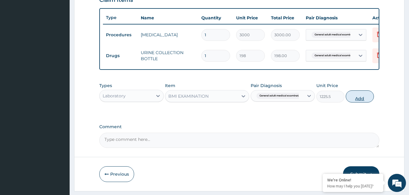
click at [356, 103] on button "Add" at bounding box center [359, 96] width 28 height 12
type input "0"
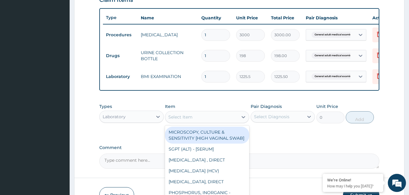
click at [194, 122] on div "Select Item" at bounding box center [201, 117] width 73 height 10
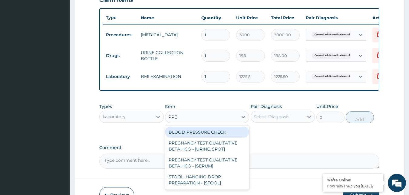
type input "PRES"
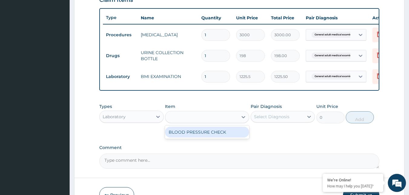
type input "1225.5"
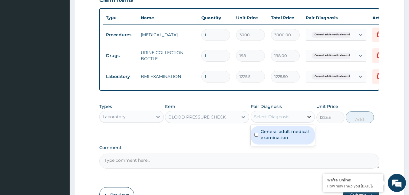
drag, startPoint x: 269, startPoint y: 118, endPoint x: 307, endPoint y: 120, distance: 38.2
click at [270, 118] on div "Select Diagnosis" at bounding box center [277, 117] width 53 height 10
checkbox input "true"
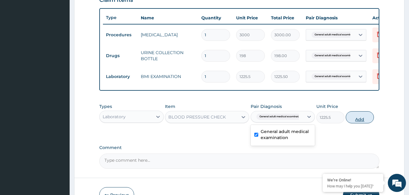
click at [358, 121] on button "Add" at bounding box center [359, 117] width 28 height 12
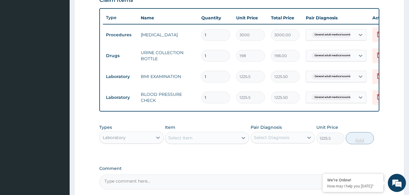
type input "0"
click at [213, 143] on div "Select Item" at bounding box center [201, 138] width 73 height 10
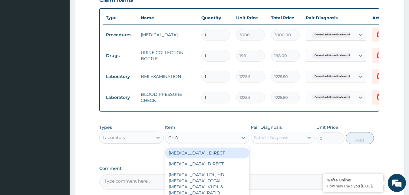
type input "CHOL"
type input "2880"
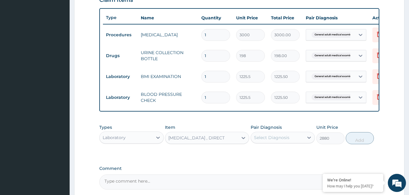
click at [266, 139] on div "Select Diagnosis" at bounding box center [271, 138] width 35 height 6
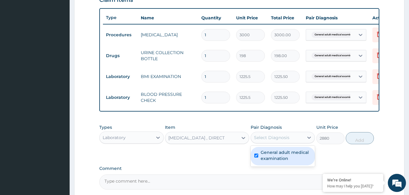
checkbox input "true"
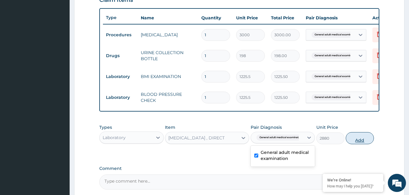
click at [358, 142] on button "Add" at bounding box center [359, 138] width 28 height 12
type input "0"
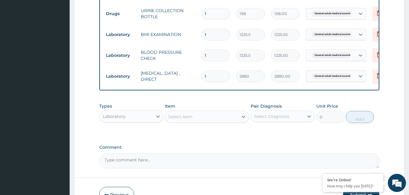
scroll to position [300, 0]
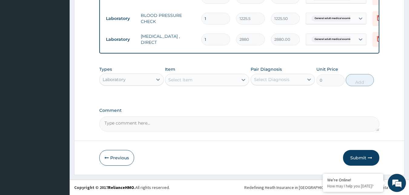
click at [186, 82] on div "Select Item" at bounding box center [180, 80] width 24 height 6
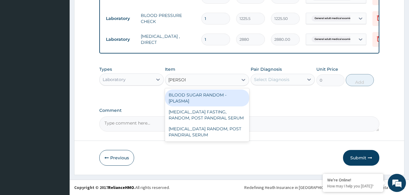
type input "RANDOM"
type input "1800"
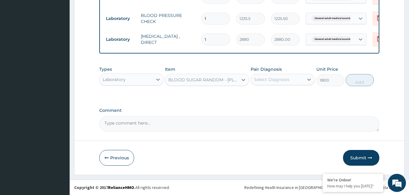
click at [294, 72] on div "Pair Diagnosis Select Diagnosis" at bounding box center [282, 76] width 64 height 20
click at [293, 80] on div "Select Diagnosis" at bounding box center [277, 80] width 53 height 10
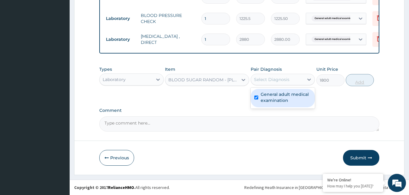
checkbox input "true"
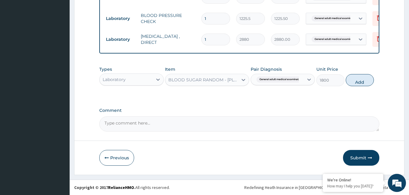
drag, startPoint x: 362, startPoint y: 79, endPoint x: 259, endPoint y: 90, distance: 103.7
click at [360, 81] on button "Add" at bounding box center [359, 80] width 28 height 12
type input "0"
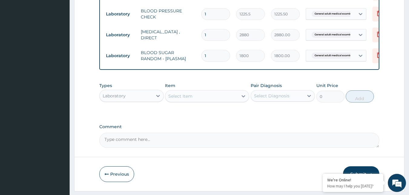
click at [229, 96] on div "Select Item" at bounding box center [201, 96] width 73 height 10
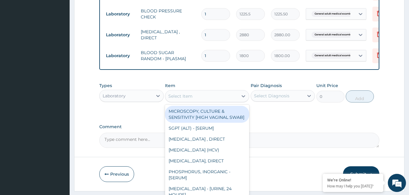
type input "O"
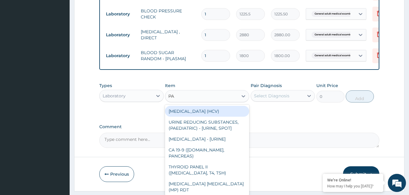
type input "PAP"
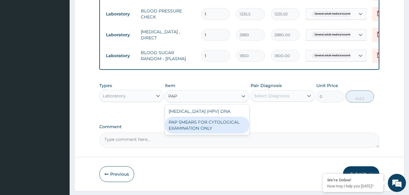
click at [211, 134] on div "PAP SMEARS FOR CYTOLOGICAL EXAMINATION ONLY" at bounding box center [207, 125] width 84 height 17
type input "18080"
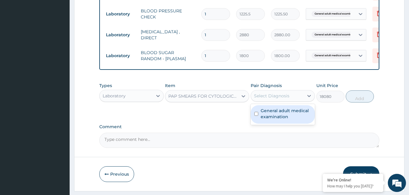
click at [283, 99] on div "Select Diagnosis" at bounding box center [271, 96] width 35 height 6
checkbox input "true"
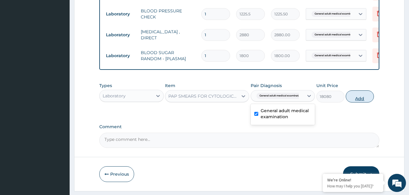
click at [357, 103] on button "Add" at bounding box center [359, 96] width 28 height 12
type input "0"
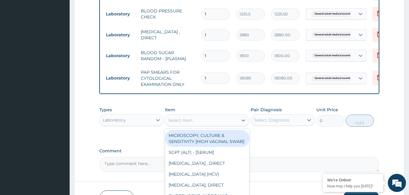
click at [206, 121] on div "Select Item" at bounding box center [201, 121] width 73 height 10
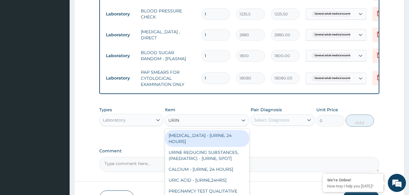
type input "URINA"
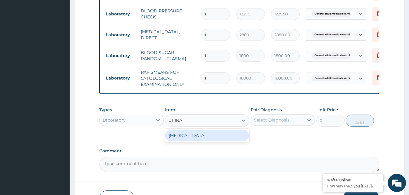
type input "1531.875"
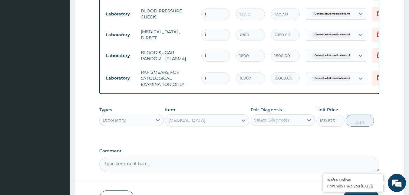
click at [294, 122] on div "Select Diagnosis" at bounding box center [277, 120] width 53 height 10
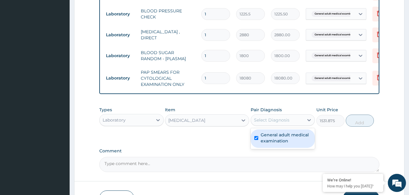
checkbox input "true"
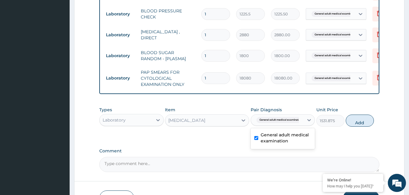
drag, startPoint x: 358, startPoint y: 129, endPoint x: 297, endPoint y: 149, distance: 64.0
click at [357, 127] on button "Add" at bounding box center [359, 121] width 28 height 12
type input "0"
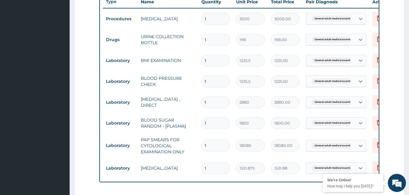
scroll to position [210, 0]
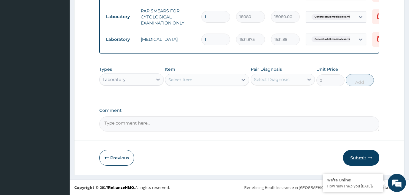
click at [363, 158] on button "Submit" at bounding box center [361, 158] width 36 height 16
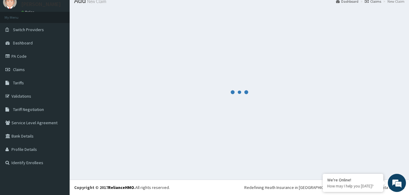
scroll to position [366, 0]
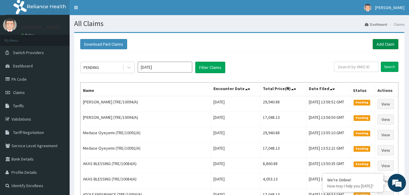
click at [387, 45] on link "Add Claim" at bounding box center [385, 44] width 26 height 10
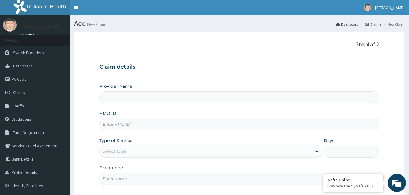
click at [124, 121] on input "HMO ID" at bounding box center [239, 125] width 280 height 12
type input "Reliance Family Clinics (RFC) - [GEOGRAPHIC_DATA]"
paste input "TRE/10094/A"
drag, startPoint x: 123, startPoint y: 126, endPoint x: 132, endPoint y: 123, distance: 9.1
click at [123, 126] on input "TRE/10094/A" at bounding box center [239, 125] width 280 height 12
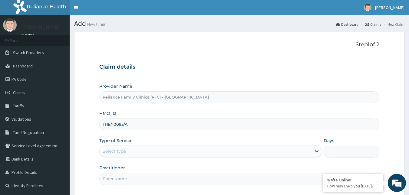
click at [110, 126] on input "TRE/10095/A" at bounding box center [239, 125] width 280 height 12
type input "TRE/10095/A"
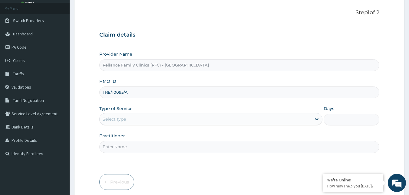
scroll to position [56, 0]
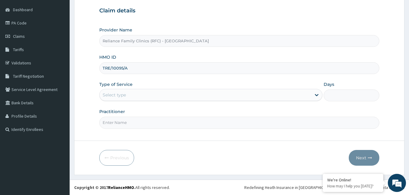
click at [154, 93] on div "Select type" at bounding box center [205, 95] width 211 height 10
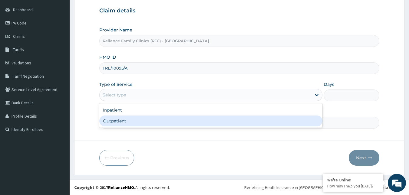
click at [144, 119] on div "Outpatient" at bounding box center [210, 121] width 223 height 11
type input "1"
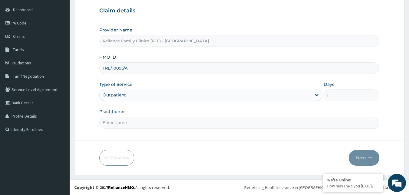
click at [144, 119] on input "Practitioner" at bounding box center [239, 123] width 280 height 12
type input "Faridah"
click at [353, 158] on button "Next" at bounding box center [363, 158] width 31 height 16
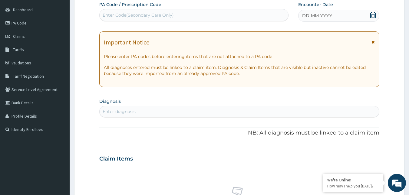
click at [348, 15] on div "DD-MM-YYYY" at bounding box center [338, 16] width 81 height 12
click at [145, 113] on div "Enter diagnosis" at bounding box center [239, 112] width 279 height 10
type input "VIRAL HEPATITIS"
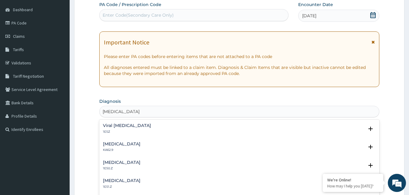
click at [129, 128] on div "Viral hepatitis, unspecified 1E5Z" at bounding box center [127, 128] width 48 height 11
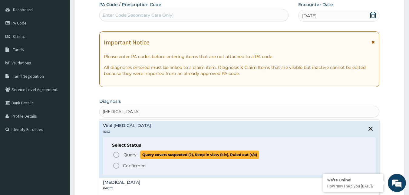
click at [117, 156] on icon "status option query" at bounding box center [116, 154] width 7 height 7
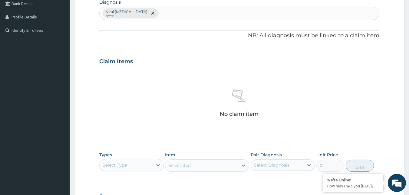
scroll to position [238, 0]
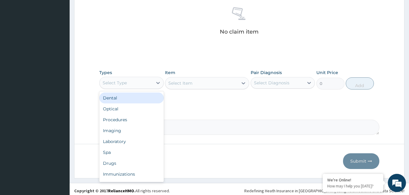
drag, startPoint x: 128, startPoint y: 85, endPoint x: 125, endPoint y: 126, distance: 40.9
click at [128, 85] on div "Select Type" at bounding box center [126, 83] width 53 height 10
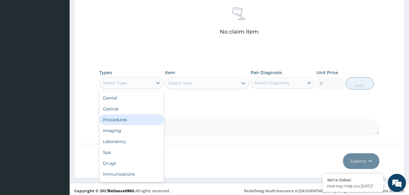
click at [125, 120] on div "Procedures" at bounding box center [131, 119] width 64 height 11
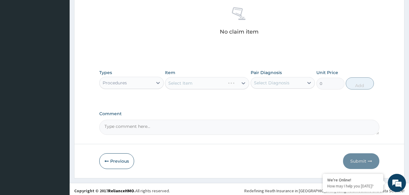
click at [221, 83] on div "Select Item" at bounding box center [207, 83] width 84 height 12
click at [221, 84] on div "Select Item" at bounding box center [207, 83] width 84 height 12
click at [221, 84] on div "Select Item" at bounding box center [201, 83] width 73 height 10
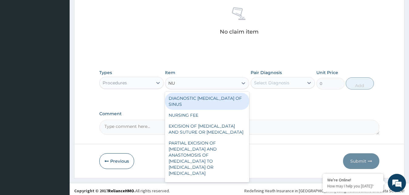
type input "NUR"
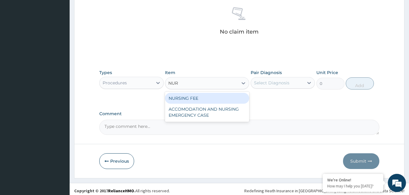
type input "1500"
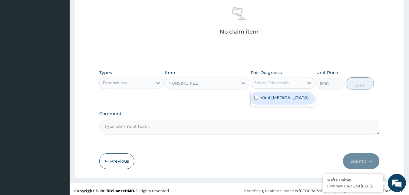
drag, startPoint x: 268, startPoint y: 83, endPoint x: 307, endPoint y: 89, distance: 39.5
click at [269, 83] on div "Select Diagnosis" at bounding box center [271, 83] width 35 height 6
checkbox input "true"
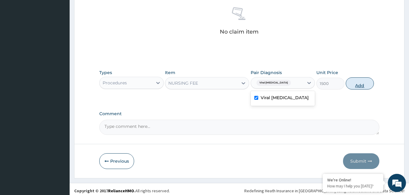
click at [354, 84] on button "Add" at bounding box center [359, 83] width 28 height 12
type input "0"
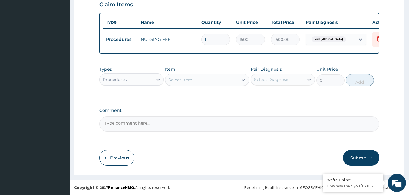
scroll to position [217, 0]
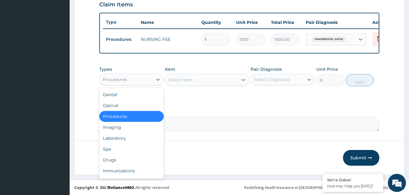
drag, startPoint x: 143, startPoint y: 80, endPoint x: 132, endPoint y: 115, distance: 36.6
click at [143, 80] on div "Procedures" at bounding box center [126, 80] width 53 height 10
click at [127, 138] on div "Laboratory" at bounding box center [131, 138] width 64 height 11
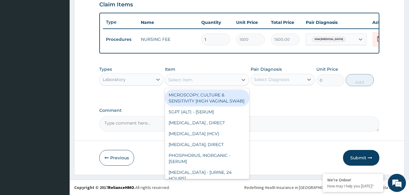
click at [228, 77] on div "Select Item" at bounding box center [201, 80] width 73 height 10
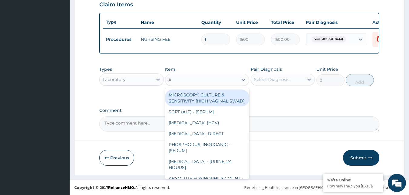
type input "AU"
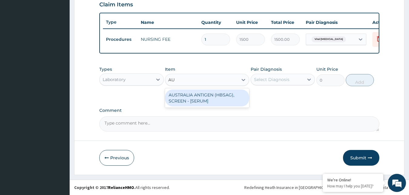
type input "2553.125"
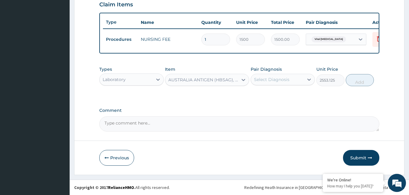
click at [296, 78] on div "Select Diagnosis" at bounding box center [277, 80] width 53 height 10
checkbox input "true"
click at [359, 81] on button "Add" at bounding box center [359, 80] width 28 height 12
type input "0"
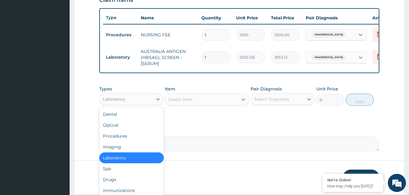
click at [139, 104] on div "Laboratory" at bounding box center [126, 99] width 53 height 10
click at [115, 185] on div "Drugs" at bounding box center [131, 179] width 64 height 11
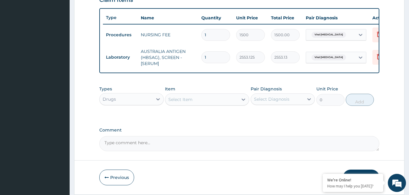
click at [212, 104] on div "Select Item" at bounding box center [201, 100] width 73 height 10
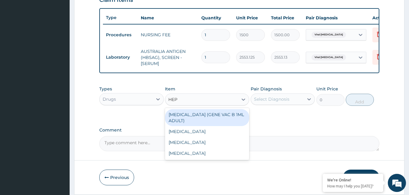
type input "HEPA"
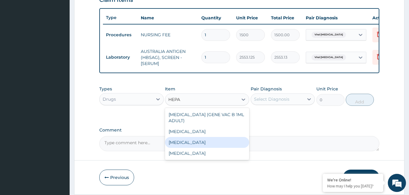
click at [210, 143] on div "[MEDICAL_DATA]" at bounding box center [207, 142] width 84 height 11
type input "12995"
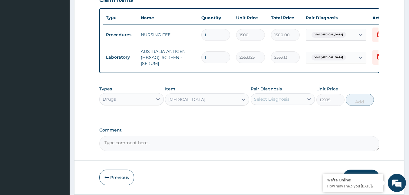
click at [287, 101] on div "Select Diagnosis" at bounding box center [271, 99] width 35 height 6
click at [284, 117] on label "Viral hepatitis, unspecified" at bounding box center [284, 114] width 48 height 6
checkbox input "true"
click at [352, 101] on button "Add" at bounding box center [359, 100] width 28 height 12
type input "0"
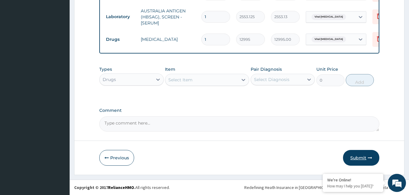
click at [357, 157] on button "Submit" at bounding box center [361, 158] width 36 height 16
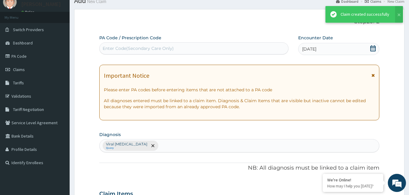
scroll to position [262, 0]
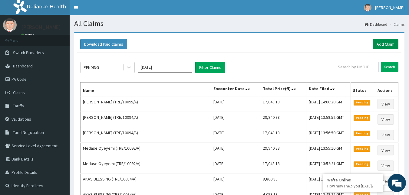
click at [384, 44] on link "Add Claim" at bounding box center [385, 44] width 26 height 10
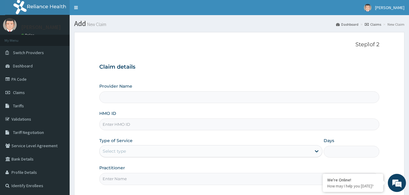
click at [132, 127] on input "HMO ID" at bounding box center [239, 125] width 280 height 12
paste input "TRE/10095/A"
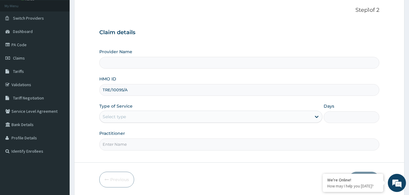
scroll to position [56, 0]
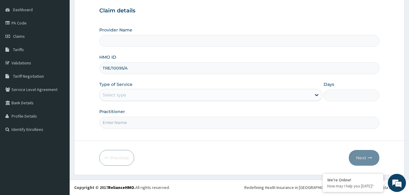
type input "TRE/10095/A"
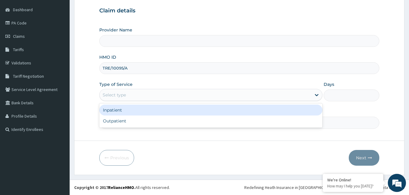
click at [163, 95] on div "Select type" at bounding box center [205, 95] width 211 height 10
type input "Reliance Family Clinics (RFC) - [GEOGRAPHIC_DATA]"
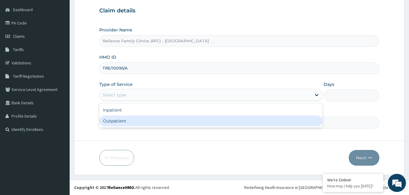
click at [150, 122] on div "Outpatient" at bounding box center [210, 121] width 223 height 11
type input "1"
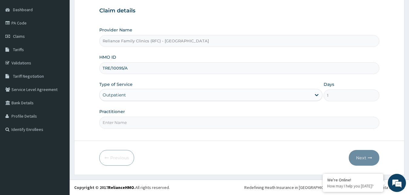
drag, startPoint x: 150, startPoint y: 122, endPoint x: 144, endPoint y: 119, distance: 7.1
click at [150, 122] on input "Practitioner" at bounding box center [239, 123] width 280 height 12
type input "Faridah"
click at [364, 154] on button "Next" at bounding box center [363, 158] width 31 height 16
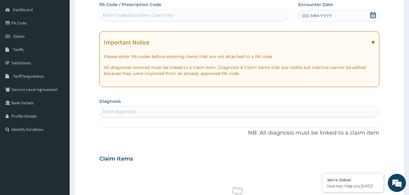
click at [375, 12] on icon at bounding box center [373, 15] width 6 height 6
click at [140, 113] on div "Enter diagnosis" at bounding box center [239, 112] width 279 height 10
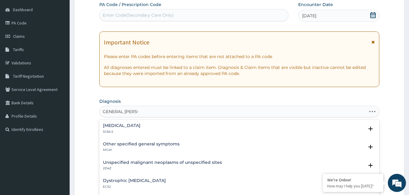
type input "GENERAL ADULT"
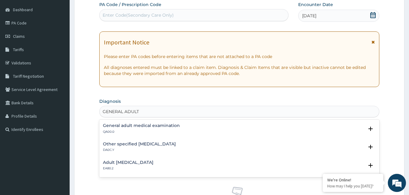
click at [113, 127] on h4 "General adult medical examination" at bounding box center [141, 125] width 77 height 5
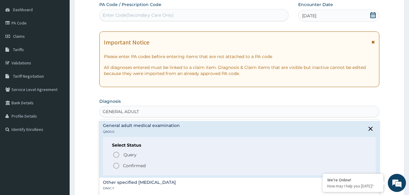
click at [115, 165] on icon "status option filled" at bounding box center [116, 165] width 7 height 7
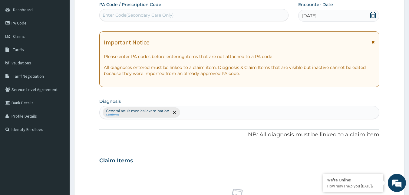
scroll to position [238, 0]
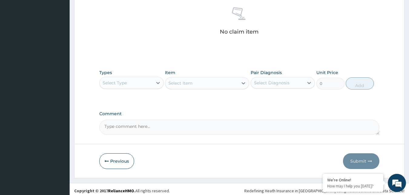
click at [146, 84] on div "Select Type" at bounding box center [126, 83] width 53 height 10
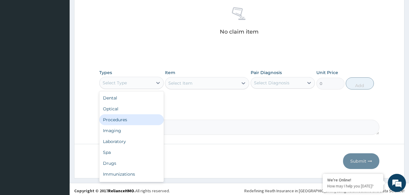
click at [127, 123] on div "Procedures" at bounding box center [131, 119] width 64 height 11
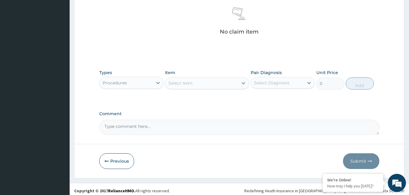
click at [225, 77] on div "Select Item" at bounding box center [207, 83] width 84 height 12
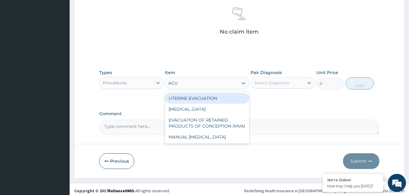
type input "ACUI"
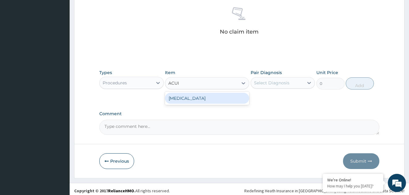
type input "3000"
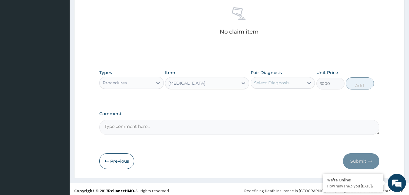
click at [289, 85] on div "Select Diagnosis" at bounding box center [277, 83] width 53 height 10
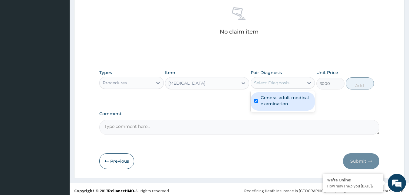
checkbox input "true"
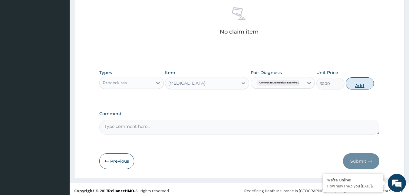
click at [358, 85] on button "Add" at bounding box center [359, 83] width 28 height 12
type input "0"
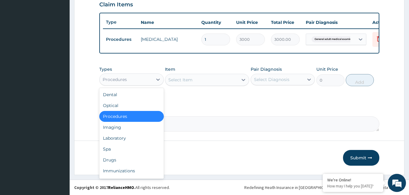
click at [129, 79] on div "Procedures" at bounding box center [126, 80] width 53 height 10
click at [121, 158] on div "Drugs" at bounding box center [131, 160] width 64 height 11
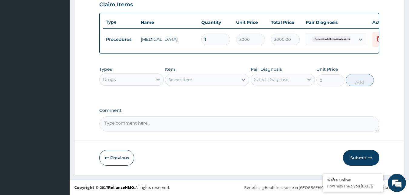
click at [189, 77] on div "Select Item" at bounding box center [180, 80] width 24 height 6
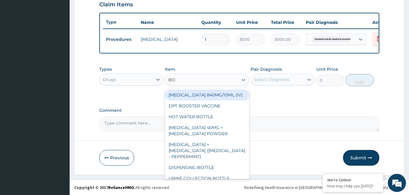
type input "BOT"
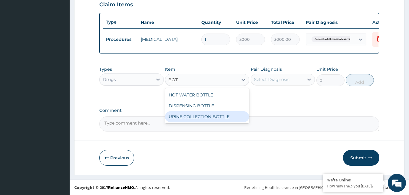
click at [197, 116] on div "URINE COLLECTION BOTTLE" at bounding box center [207, 116] width 84 height 11
type input "198"
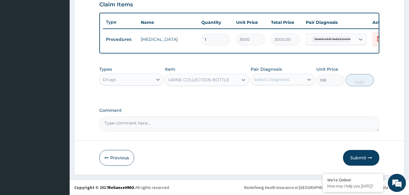
click at [268, 84] on div "Select Diagnosis" at bounding box center [277, 80] width 53 height 10
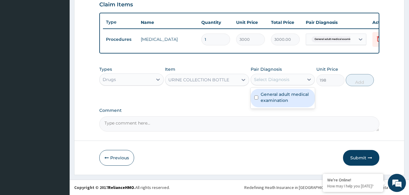
drag, startPoint x: 271, startPoint y: 100, endPoint x: 315, endPoint y: 88, distance: 46.2
click at [271, 100] on label "General adult medical examination" at bounding box center [285, 97] width 51 height 12
checkbox input "true"
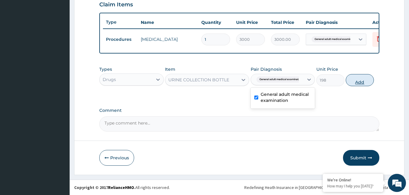
click at [352, 84] on button "Add" at bounding box center [359, 80] width 28 height 12
type input "0"
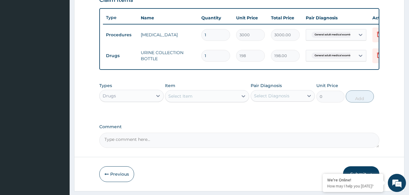
click at [136, 101] on div "Drugs" at bounding box center [126, 96] width 53 height 10
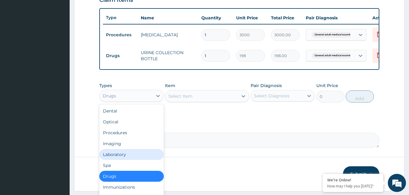
click at [125, 157] on div "Laboratory" at bounding box center [131, 154] width 64 height 11
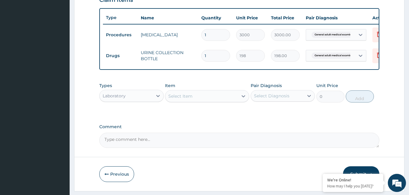
click at [202, 92] on div "Item Select Item" at bounding box center [207, 93] width 84 height 20
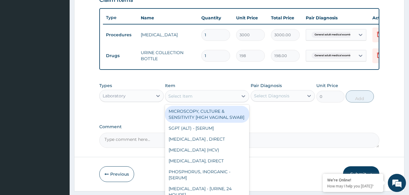
click at [201, 99] on div "Select Item" at bounding box center [201, 96] width 73 height 10
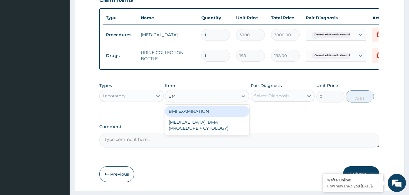
type input "BMI"
type input "1225.5"
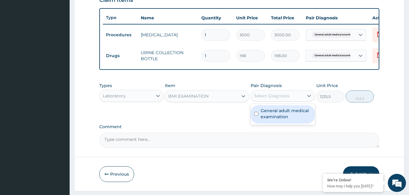
click at [272, 99] on div "Select Diagnosis" at bounding box center [271, 96] width 35 height 6
checkbox input "true"
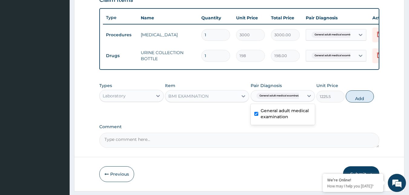
click at [349, 103] on button "Add" at bounding box center [359, 96] width 28 height 12
type input "0"
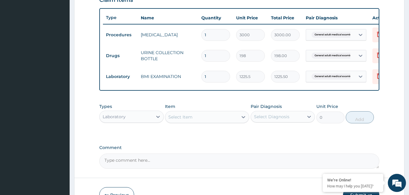
click at [229, 122] on div "Select Item" at bounding box center [201, 117] width 73 height 10
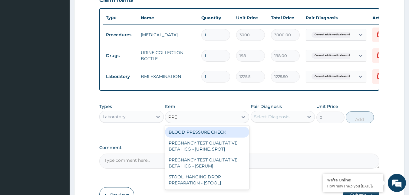
type input "PRES"
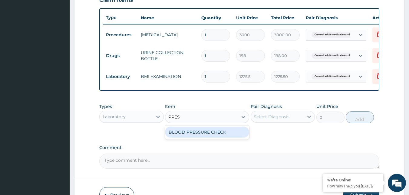
type input "1225.5"
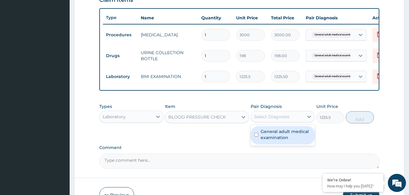
click at [277, 119] on div "Select Diagnosis" at bounding box center [271, 117] width 35 height 6
checkbox input "true"
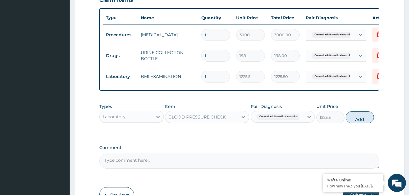
drag, startPoint x: 356, startPoint y: 119, endPoint x: 344, endPoint y: 127, distance: 14.3
click at [354, 122] on button "Add" at bounding box center [359, 117] width 28 height 12
type input "0"
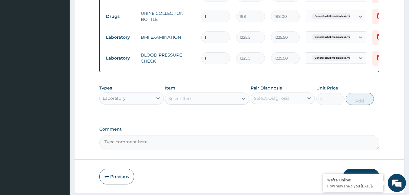
scroll to position [279, 0]
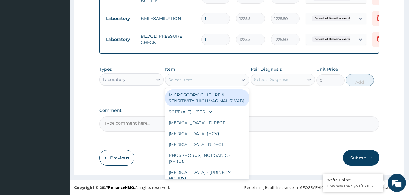
click at [204, 82] on div "Select Item" at bounding box center [201, 80] width 73 height 10
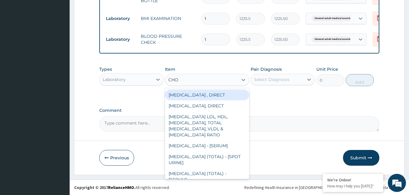
type input "CHOL"
type input "2880"
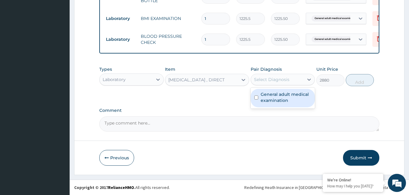
drag, startPoint x: 271, startPoint y: 74, endPoint x: 301, endPoint y: 80, distance: 30.5
click at [273, 75] on div "Select Diagnosis" at bounding box center [282, 79] width 64 height 11
checkbox input "true"
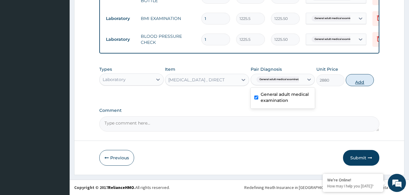
drag, startPoint x: 352, startPoint y: 80, endPoint x: 215, endPoint y: 107, distance: 139.6
click at [351, 82] on button "Add" at bounding box center [359, 80] width 28 height 12
type input "0"
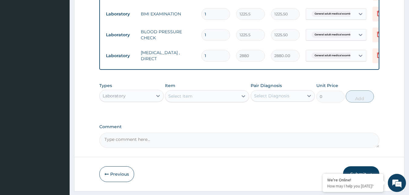
click at [205, 100] on div "Select Item" at bounding box center [201, 96] width 73 height 10
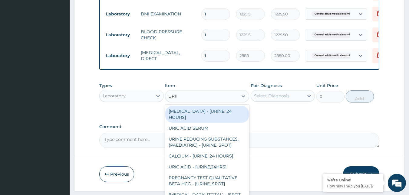
type input "URINA"
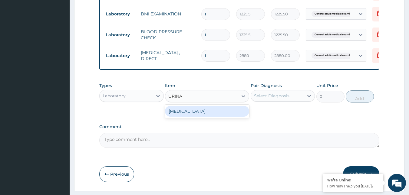
type input "1531.875"
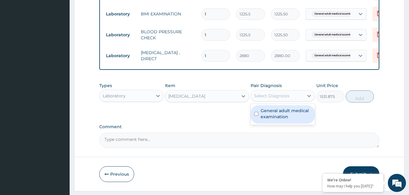
click at [292, 95] on div "Select Diagnosis" at bounding box center [277, 96] width 53 height 10
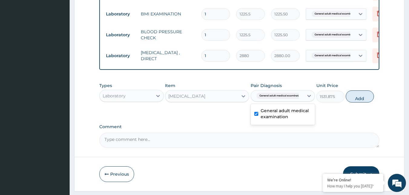
checkbox input "true"
click at [364, 103] on button "Add" at bounding box center [359, 96] width 28 height 12
type input "0"
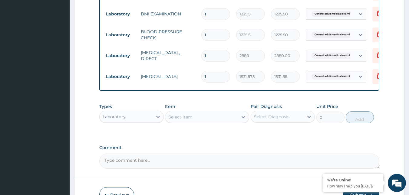
click at [217, 122] on div "Select Item" at bounding box center [201, 117] width 73 height 10
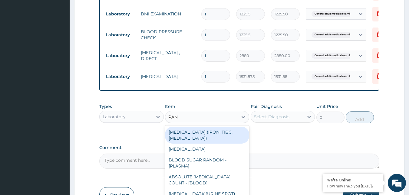
type input "RAND"
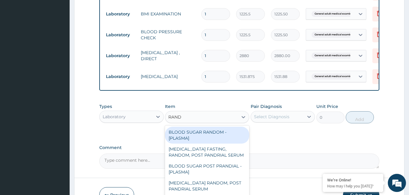
type input "1800"
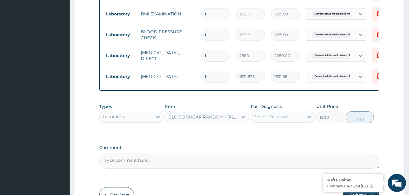
click at [279, 119] on div "Select Diagnosis" at bounding box center [271, 117] width 35 height 6
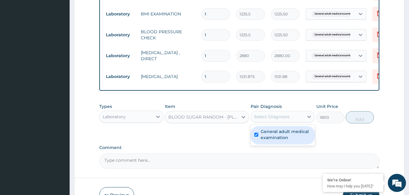
checkbox input "true"
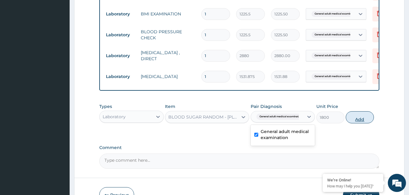
click at [360, 123] on button "Add" at bounding box center [359, 117] width 28 height 12
type input "0"
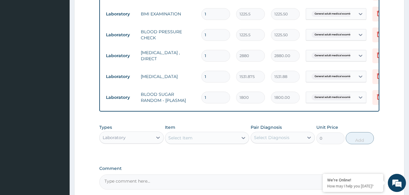
scroll to position [342, 0]
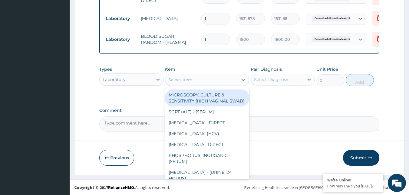
click at [211, 79] on div "Select Item" at bounding box center [201, 80] width 73 height 10
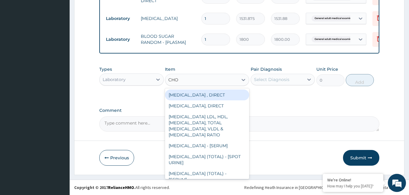
type input "CHOL"
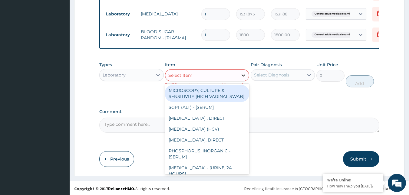
click at [239, 77] on div at bounding box center [243, 75] width 11 height 11
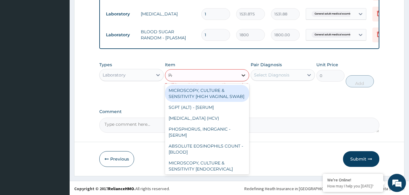
type input "PAP"
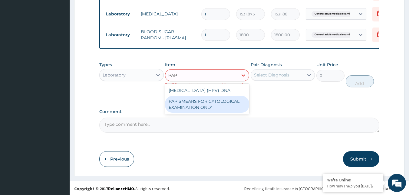
click at [212, 113] on div "PAP SMEARS FOR CYTOLOGICAL EXAMINATION ONLY" at bounding box center [207, 104] width 84 height 17
type input "18080"
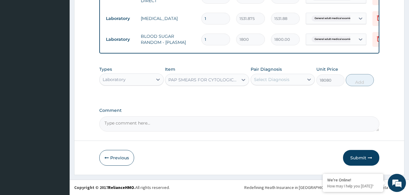
drag, startPoint x: 292, startPoint y: 75, endPoint x: 290, endPoint y: 86, distance: 10.7
click at [290, 86] on div "Pair Diagnosis Select Diagnosis" at bounding box center [282, 76] width 64 height 20
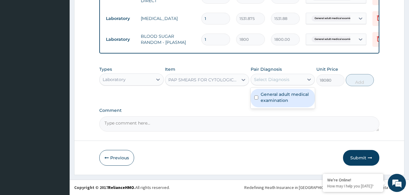
click at [290, 96] on label "General adult medical examination" at bounding box center [285, 97] width 51 height 12
checkbox input "true"
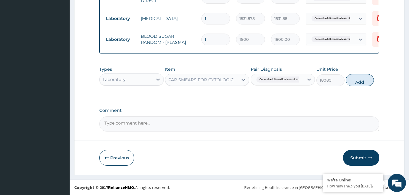
click at [358, 81] on button "Add" at bounding box center [359, 80] width 28 height 12
type input "0"
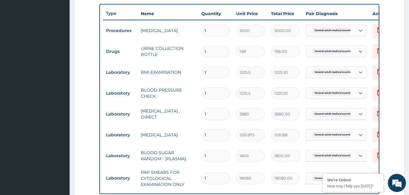
scroll to position [366, 0]
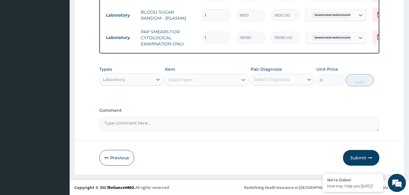
click at [363, 163] on button "Submit" at bounding box center [361, 158] width 36 height 16
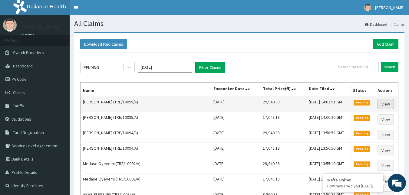
click at [387, 102] on link "View" at bounding box center [385, 104] width 16 height 10
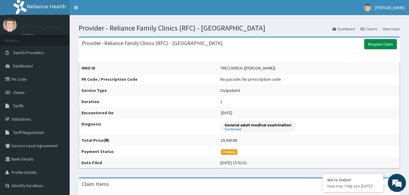
click at [385, 43] on link "Reopen Claim" at bounding box center [380, 44] width 33 height 10
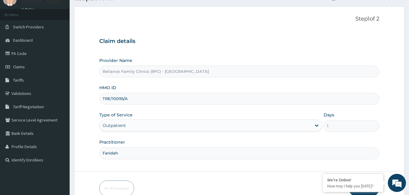
scroll to position [56, 0]
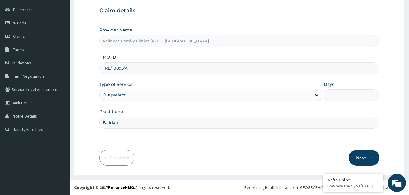
click at [356, 156] on button "Next" at bounding box center [363, 158] width 31 height 16
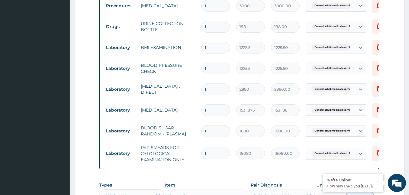
scroll to position [333, 0]
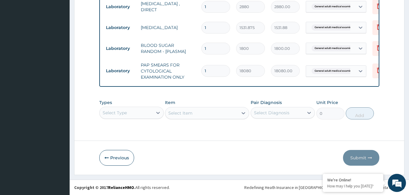
click at [139, 113] on div "Select Type" at bounding box center [131, 113] width 64 height 12
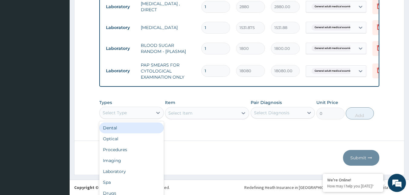
scroll to position [17, 0]
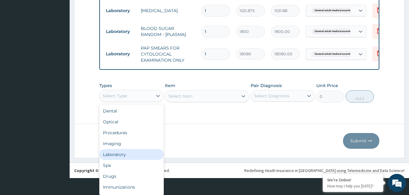
click at [124, 156] on div "Laboratory" at bounding box center [131, 154] width 64 height 11
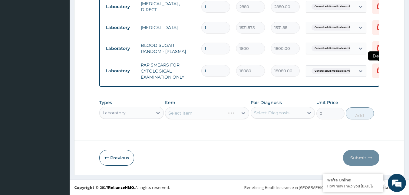
click at [376, 67] on icon at bounding box center [378, 70] width 7 height 7
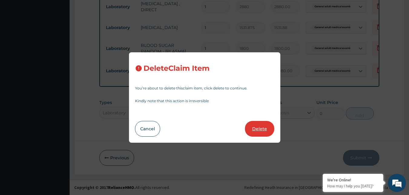
click at [256, 131] on button "Delete" at bounding box center [259, 129] width 29 height 16
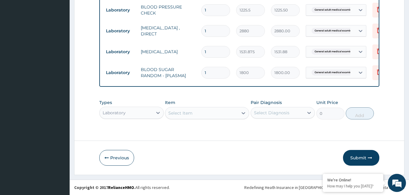
click at [214, 114] on div "Select Item" at bounding box center [201, 113] width 73 height 10
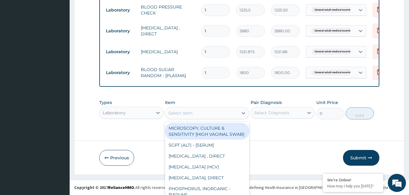
scroll to position [17, 0]
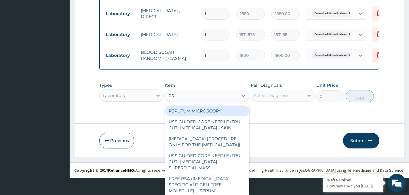
type input "PSA"
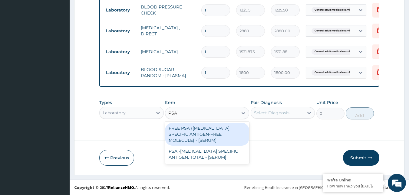
type input "14400"
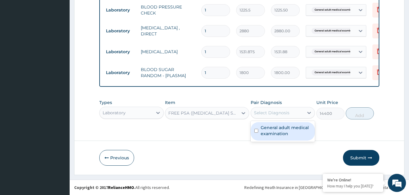
click at [287, 109] on div "Select Diagnosis" at bounding box center [277, 113] width 53 height 10
checkbox input "true"
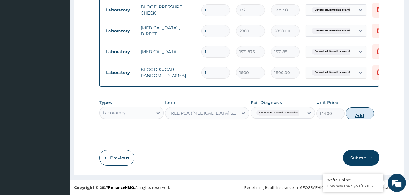
click at [356, 117] on button "Add" at bounding box center [359, 113] width 28 height 12
type input "0"
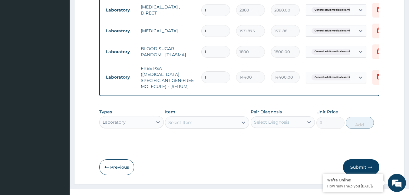
scroll to position [333, 0]
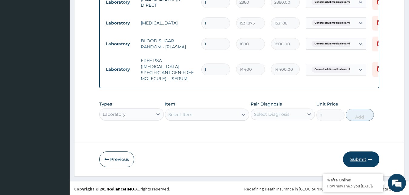
click at [354, 155] on button "Submit" at bounding box center [361, 160] width 36 height 16
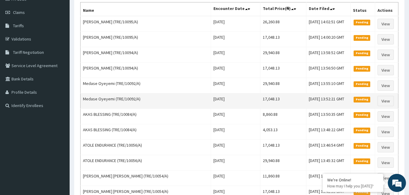
scroll to position [91, 0]
